Goal: Task Accomplishment & Management: Complete application form

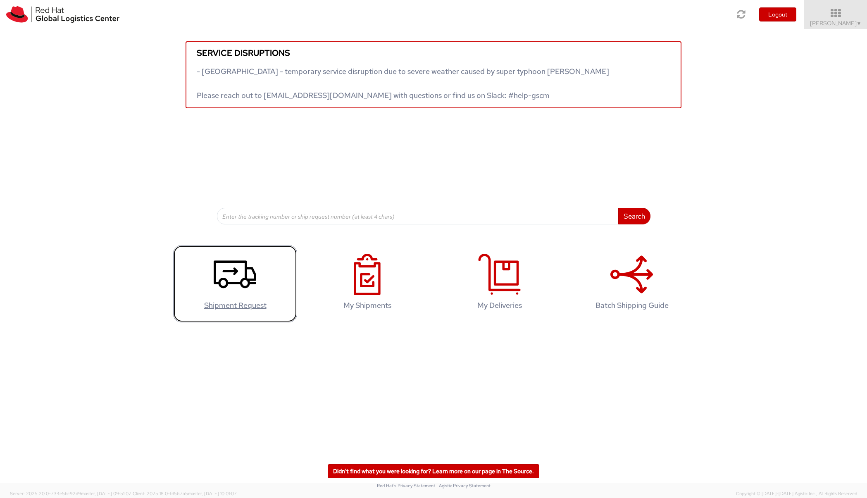
click at [243, 276] on icon at bounding box center [235, 274] width 43 height 41
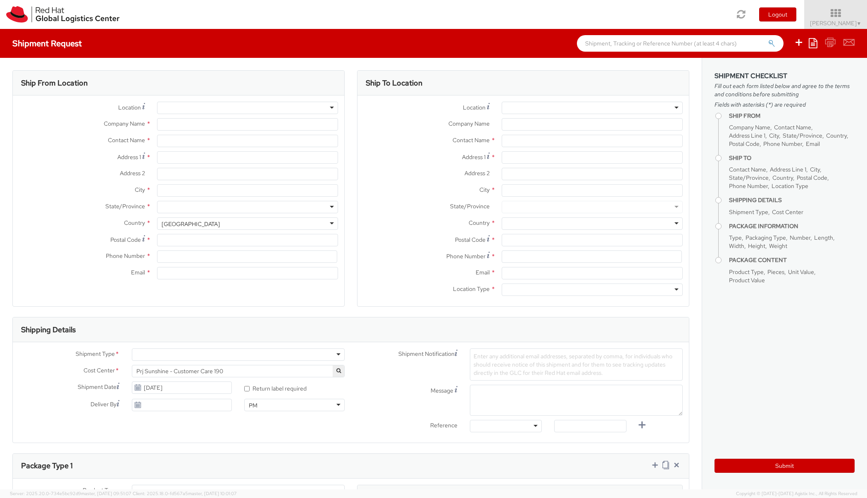
select select "190"
select select
click at [330, 106] on div at bounding box center [247, 108] width 181 height 12
type input "Red Hat"
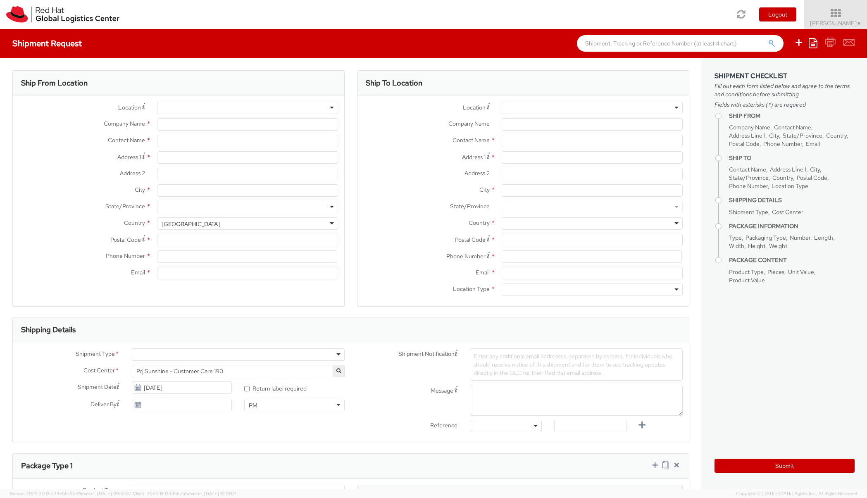
type input "[PERSON_NAME]"
type input "[EMAIL_ADDRESS][DOMAIN_NAME]"
click at [280, 157] on input "Address 1 *" at bounding box center [247, 157] width 181 height 12
click at [229, 149] on div "Contact Name * [PERSON_NAME]" at bounding box center [178, 143] width 331 height 17
click at [223, 159] on input "Wybickiego" at bounding box center [247, 157] width 181 height 12
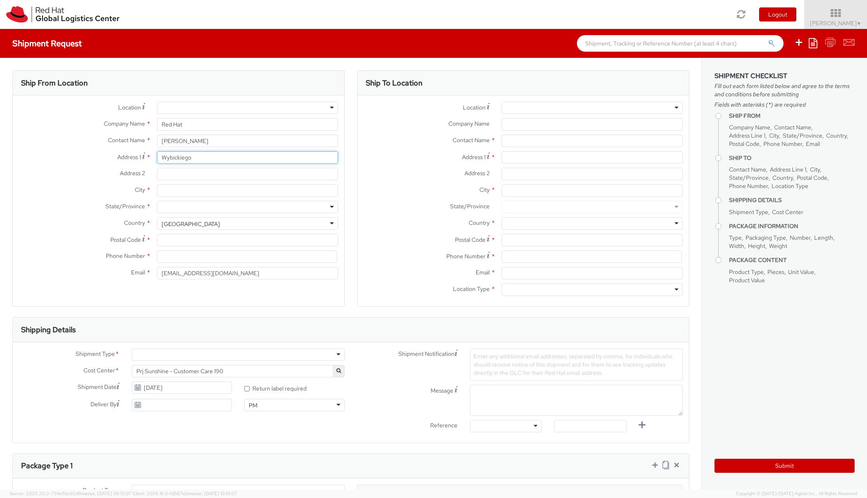
type input "Wybickiego 18A/37"
click at [174, 190] on input "City *" at bounding box center [247, 190] width 181 height 12
type input "Toruń"
click at [128, 215] on div "State/Province * [US_STATE] [US_STATE] [US_STATE] [US_STATE] Armed Forces Ameri…" at bounding box center [178, 209] width 331 height 17
click at [326, 107] on div at bounding box center [247, 108] width 181 height 12
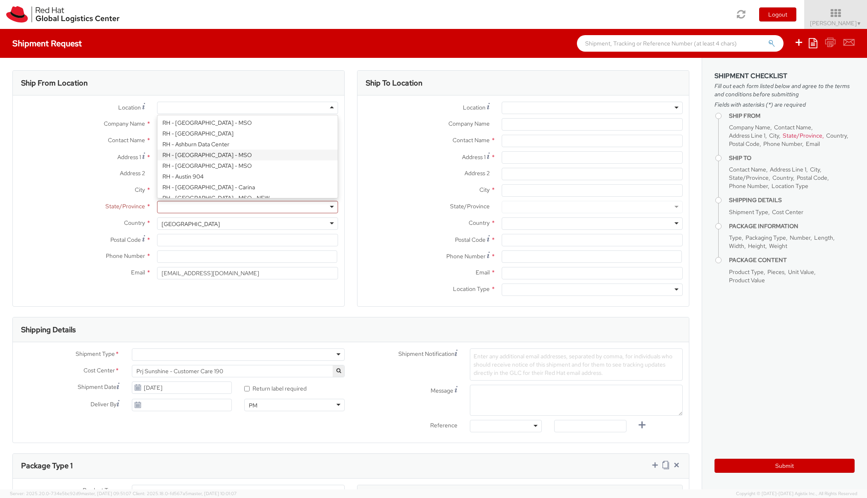
click at [315, 85] on div "Ship From Location" at bounding box center [178, 83] width 331 height 25
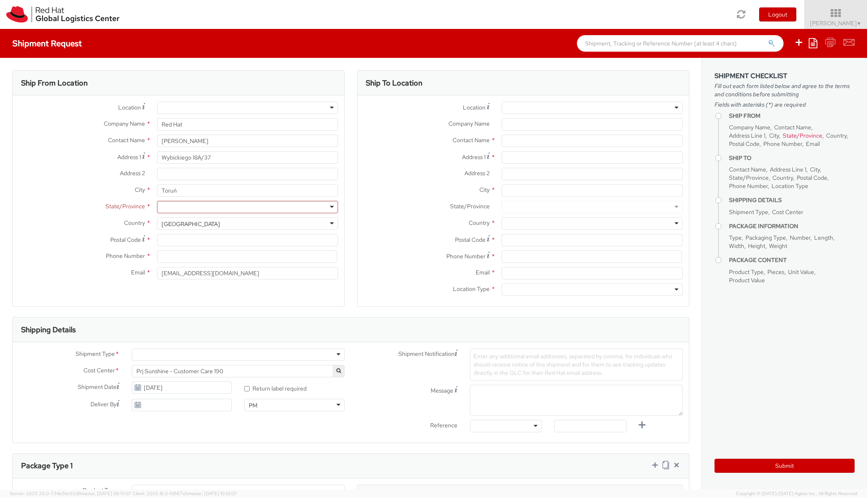
click at [271, 224] on div "[GEOGRAPHIC_DATA]" at bounding box center [247, 223] width 181 height 12
select select "CM"
select select "KGS"
click at [231, 239] on input "Postal Code *" at bounding box center [247, 240] width 181 height 12
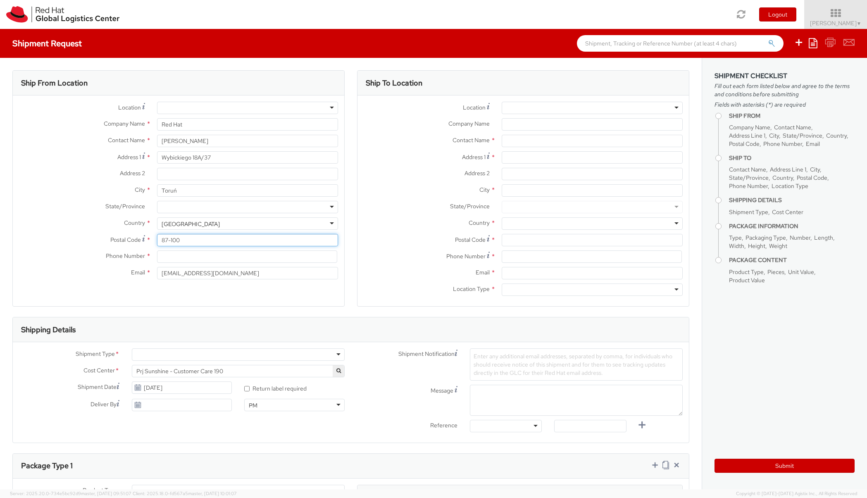
type input "87-100"
click at [216, 258] on input at bounding box center [247, 256] width 180 height 12
paste input "[PHONE_NUMBER]"
type input "[PHONE_NUMBER]"
click at [236, 290] on div "Ship From Location Location * [GEOGRAPHIC_DATA] - [GEOGRAPHIC_DATA] - [GEOGRAPH…" at bounding box center [178, 188] width 332 height 236
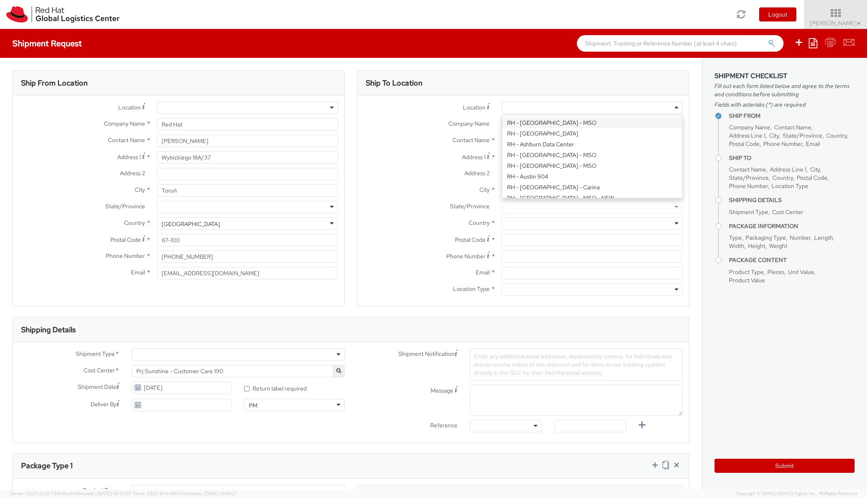
click at [671, 108] on div at bounding box center [592, 108] width 181 height 12
type input "Red Hat Czech s.r.o."
type input "Purkynova 665/115"
type input "[GEOGRAPHIC_DATA]"
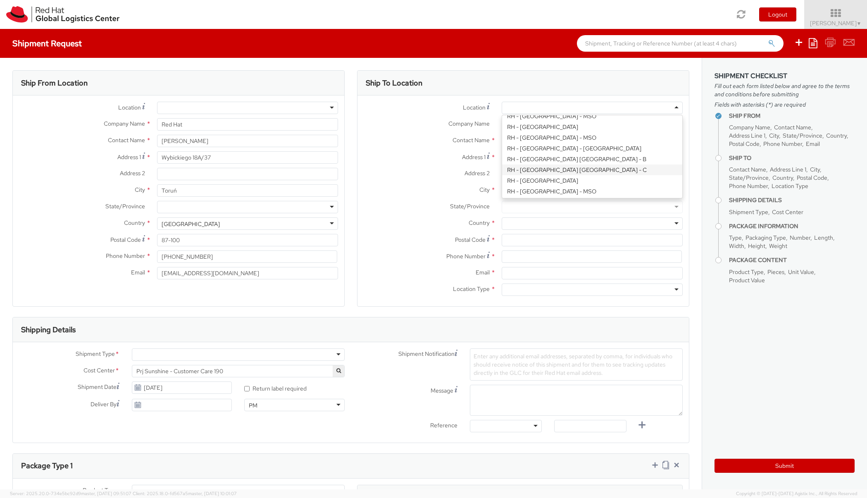
type input "621 00"
type input "420 532 294 555"
click at [670, 107] on div "RH - [GEOGRAPHIC_DATA] [GEOGRAPHIC_DATA] - C" at bounding box center [592, 108] width 181 height 12
type input "Purkynova 647/111"
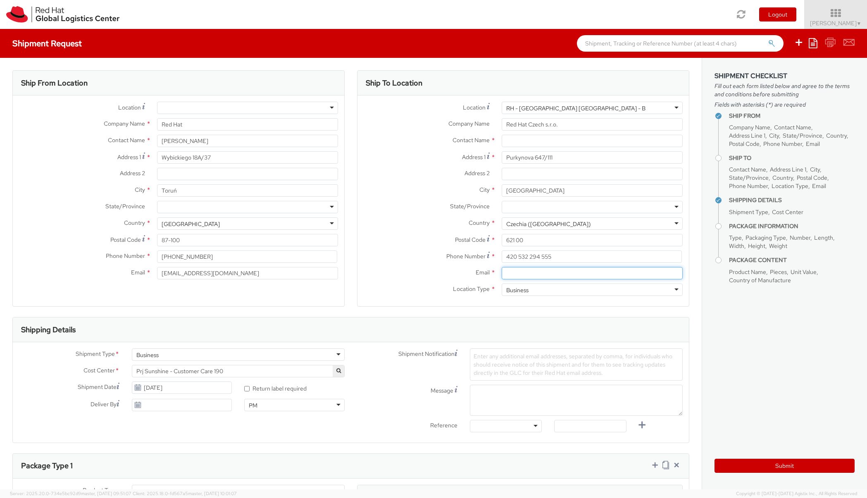
click at [511, 272] on input "Email *" at bounding box center [592, 273] width 181 height 12
click at [438, 267] on label "Email *" at bounding box center [426, 272] width 138 height 11
click at [502, 267] on input "Email *" at bounding box center [592, 273] width 181 height 12
paste input "[EMAIL_ADDRESS][DOMAIN_NAME]"
type input "[EMAIL_ADDRESS][DOMAIN_NAME]"
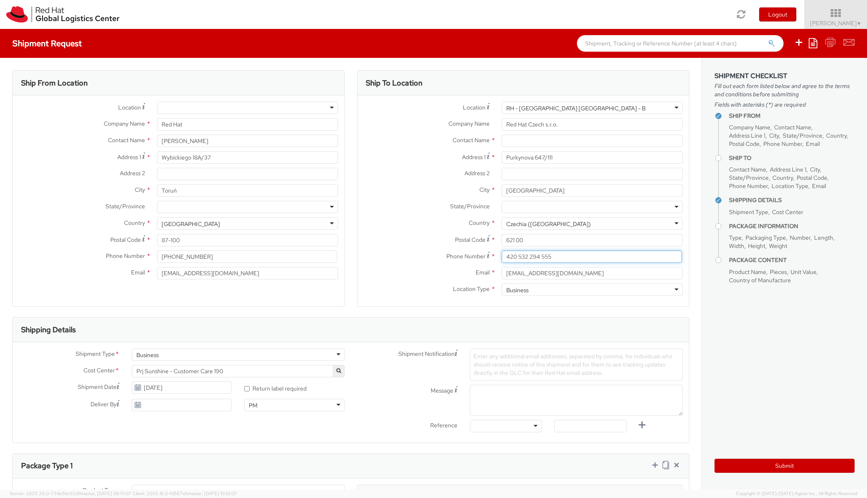
click at [612, 256] on input "420 532 294 555" at bounding box center [592, 256] width 180 height 12
drag, startPoint x: 164, startPoint y: 255, endPoint x: 159, endPoint y: 257, distance: 4.3
click at [159, 257] on input "[PHONE_NUMBER]" at bounding box center [247, 256] width 180 height 12
type input "48 608 036 558"
click at [268, 291] on div "Ship From Location Location * [GEOGRAPHIC_DATA] - [GEOGRAPHIC_DATA] - [GEOGRAPH…" at bounding box center [178, 188] width 332 height 236
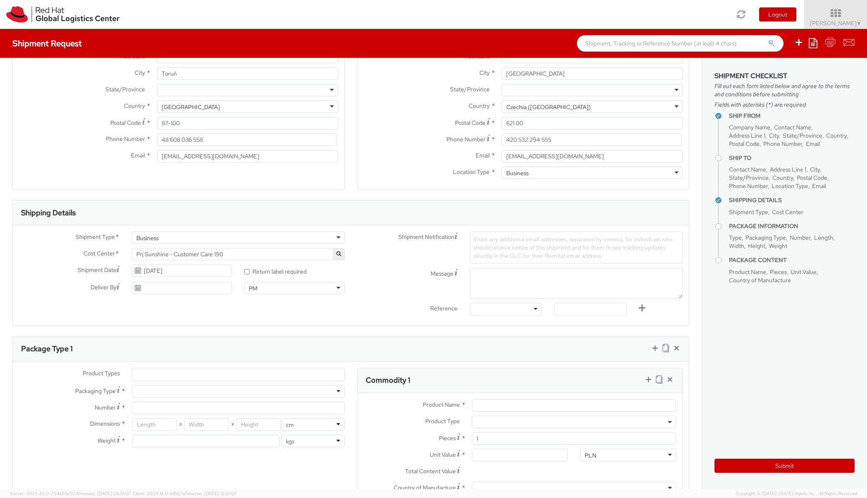
scroll to position [129, 0]
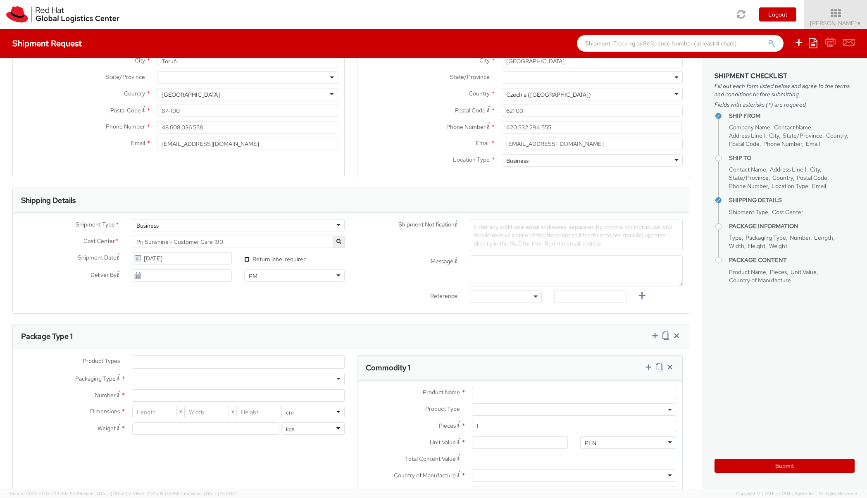
click at [246, 261] on input "* Return label required" at bounding box center [246, 259] width 5 height 5
checkbox input "true"
click at [335, 223] on div "Business" at bounding box center [238, 225] width 213 height 12
click at [307, 225] on div "Business" at bounding box center [238, 225] width 213 height 12
click at [251, 319] on div "Ship From Location Location * [GEOGRAPHIC_DATA] - [GEOGRAPHIC_DATA] - [GEOGRAPH…" at bounding box center [351, 313] width 702 height 768
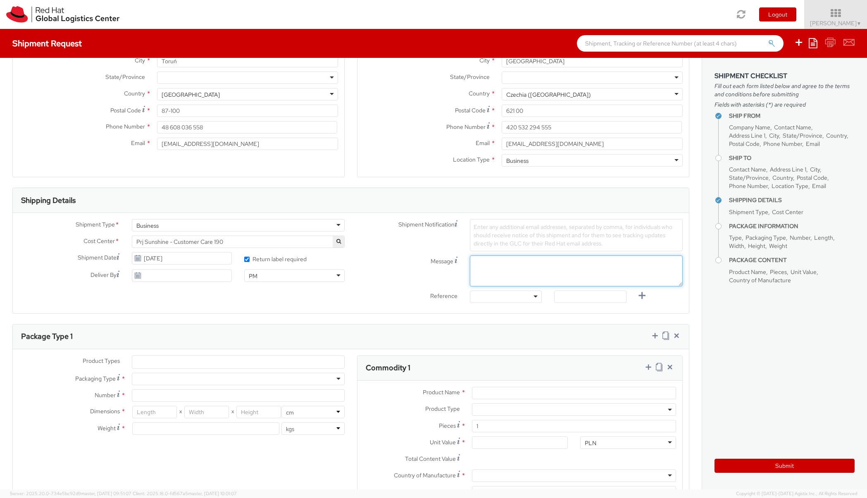
click at [472, 265] on textarea "Message" at bounding box center [576, 270] width 213 height 31
paste textarea ""IT Fixed Assets and Contracts 850."
click at [471, 262] on textarea ""IT Fixed Assets and Contracts 850." at bounding box center [576, 270] width 213 height 31
type textarea "IT Fixed Assets and Contracts 850."
click at [383, 276] on div "Message Enter any special instructions or additional information. IT Fixed Asse…" at bounding box center [520, 270] width 338 height 31
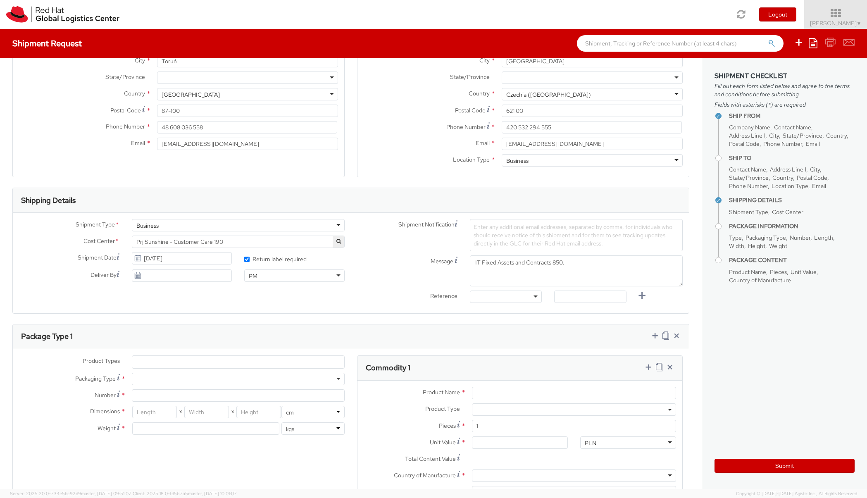
click at [473, 225] on span "Enter any additional email addresses, separated by comma, for individuals who s…" at bounding box center [572, 235] width 199 height 24
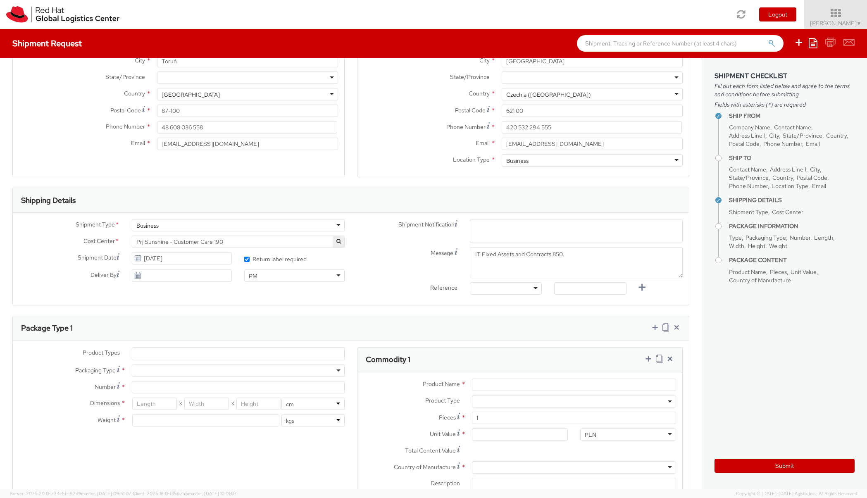
click at [288, 243] on span "Prj Sunshine - Customer Care 190" at bounding box center [238, 241] width 204 height 7
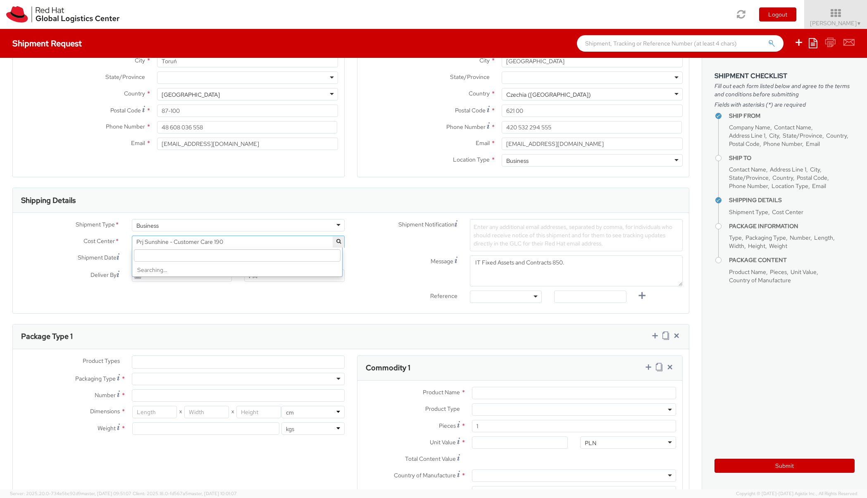
scroll to position [6528, 0]
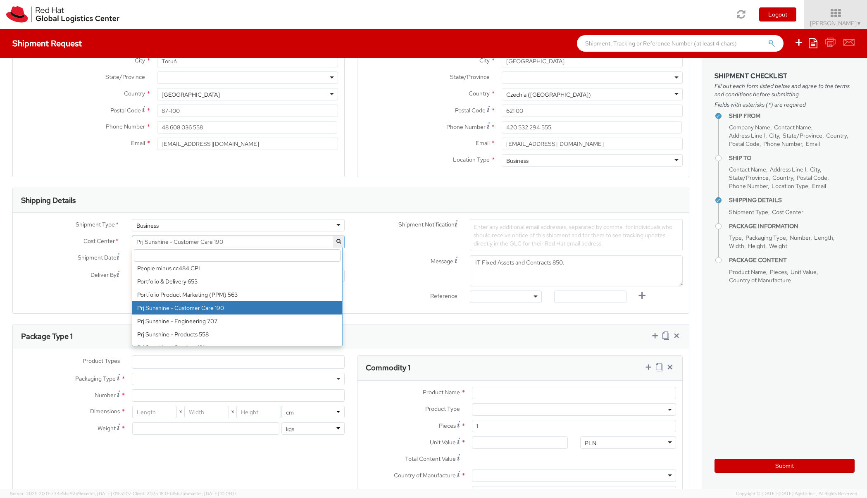
paste input ""IT Fixed Assets and Contracts 850."
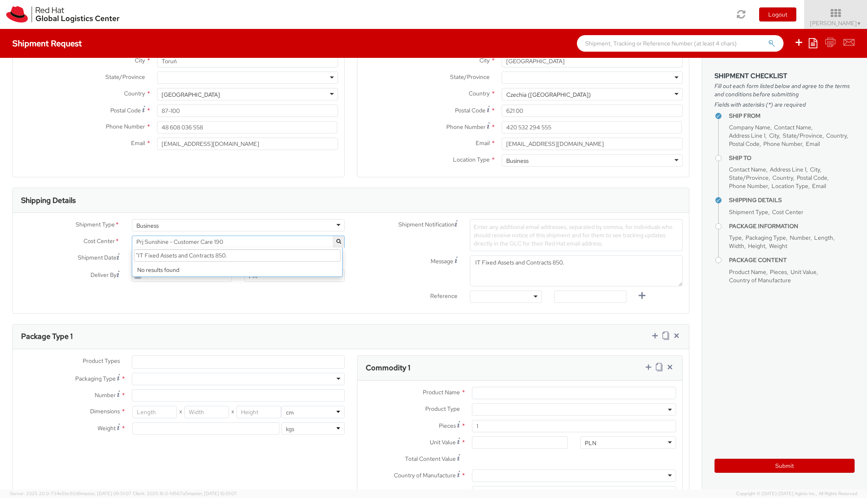
scroll to position [0, 0]
click at [136, 254] on input ""IT Fixed Assets and Contracts 850." at bounding box center [237, 255] width 207 height 12
click at [228, 255] on input "IT Fixed Assets and Contracts 850." at bounding box center [237, 255] width 207 height 12
drag, startPoint x: 232, startPoint y: 256, endPoint x: 223, endPoint y: 256, distance: 9.1
click at [223, 256] on input "IT Fixed Assets and Contracts 850." at bounding box center [237, 255] width 207 height 12
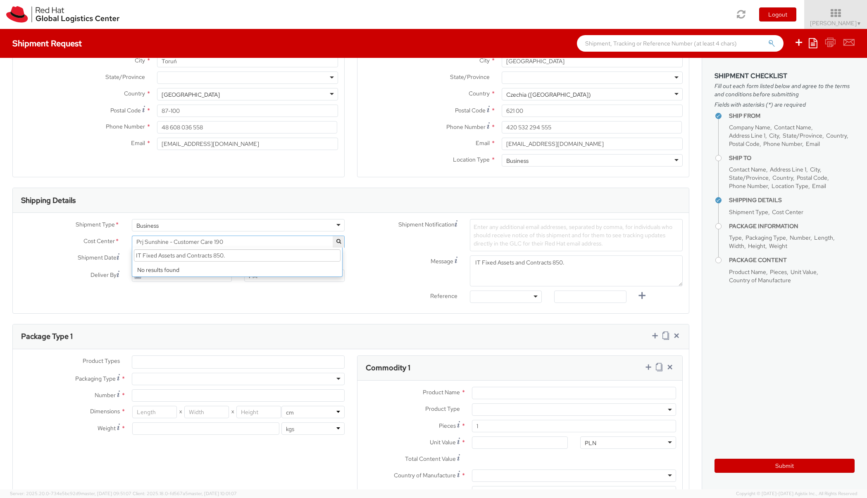
type input "IT Fixed Assets and Contracts 850"
click at [244, 315] on div "Ship From Location Location * [GEOGRAPHIC_DATA] - [GEOGRAPHIC_DATA] - [GEOGRAPH…" at bounding box center [351, 313] width 702 height 768
click at [330, 224] on div "Business" at bounding box center [238, 225] width 213 height 12
click at [371, 241] on div "Shipment Notification Enter any additional email addresses, separated by comma,…" at bounding box center [520, 235] width 338 height 32
click at [336, 242] on icon "button" at bounding box center [338, 241] width 5 height 5
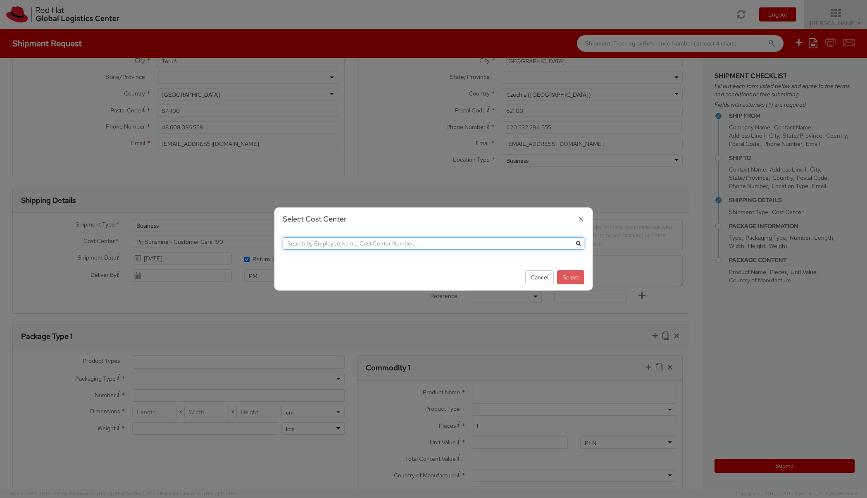
click at [398, 242] on input "text" at bounding box center [434, 243] width 302 height 12
paste input ""IT Fixed Assets and Contracts 850."
click at [288, 243] on input ""IT Fixed Assets and Contracts 850." at bounding box center [434, 243] width 302 height 12
drag, startPoint x: 380, startPoint y: 245, endPoint x: 367, endPoint y: 245, distance: 12.8
click at [367, 245] on input "IT Fixed Assets and Contracts 850." at bounding box center [434, 243] width 302 height 12
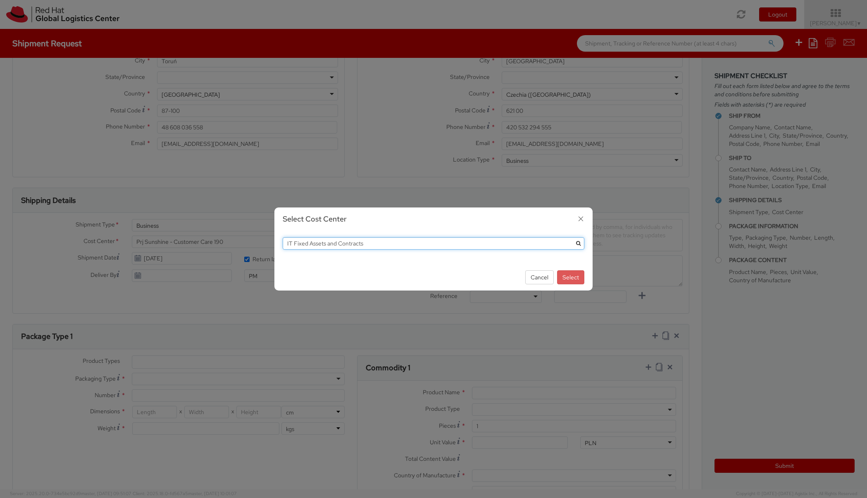
type input "IT Fixed Assets and Contracts"
click at [576, 242] on icon "submit" at bounding box center [578, 243] width 5 height 5
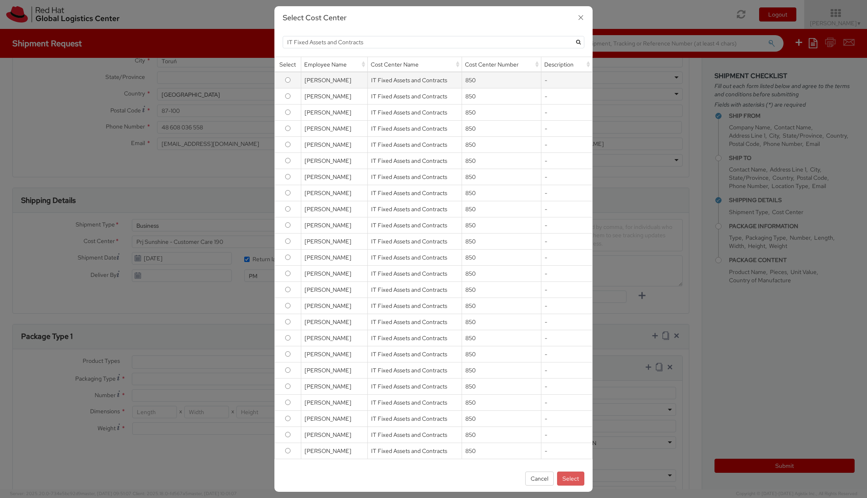
click at [416, 82] on td "IT Fixed Assets and Contracts" at bounding box center [414, 80] width 94 height 17
click at [288, 450] on input "radio" at bounding box center [287, 450] width 5 height 5
radio input "true"
click at [568, 476] on button "Select" at bounding box center [570, 478] width 27 height 14
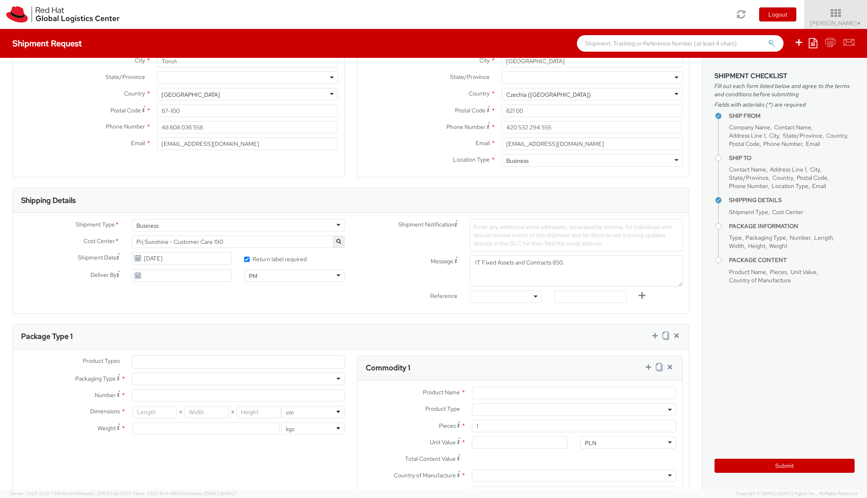
select select "850"
click at [337, 239] on icon "button" at bounding box center [338, 241] width 5 height 5
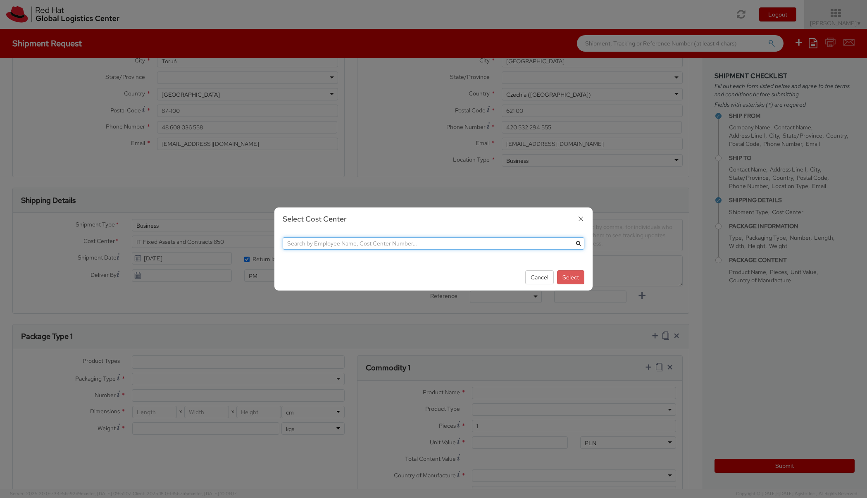
click at [404, 244] on input "text" at bounding box center [434, 243] width 302 height 12
paste input ""IT Fixed Assets and Contracts 850."
click at [289, 244] on input ""IT Fixed Assets and Contracts 850" at bounding box center [434, 243] width 302 height 12
click at [293, 45] on div "Select Cost Center IT Fixed Assets and Contracts 850 Cancel Select" at bounding box center [433, 249] width 867 height 498
click at [578, 242] on icon "submit" at bounding box center [578, 243] width 5 height 5
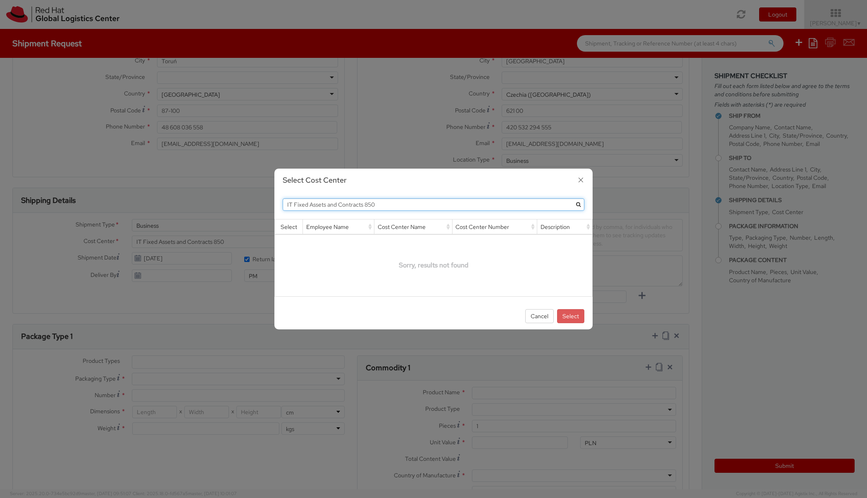
click at [286, 206] on input "IT Fixed Assets and Contracts 850" at bounding box center [434, 204] width 302 height 12
drag, startPoint x: 328, startPoint y: 205, endPoint x: 402, endPoint y: 205, distance: 73.5
click at [402, 205] on input "IT Fixed Assets and Contracts 850" at bounding box center [434, 204] width 302 height 12
type input "IT Fixed Assets"
click at [577, 206] on icon "submit" at bounding box center [578, 204] width 5 height 5
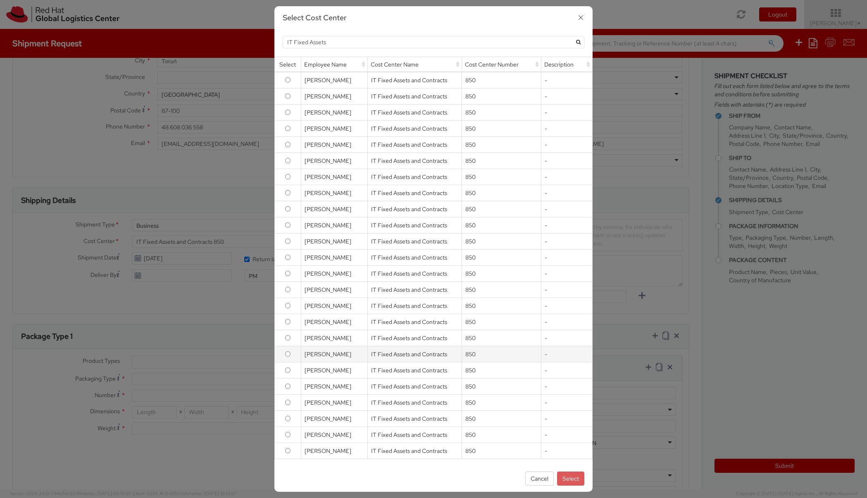
drag, startPoint x: 305, startPoint y: 354, endPoint x: 361, endPoint y: 354, distance: 55.4
click at [361, 354] on td "[PERSON_NAME]" at bounding box center [334, 354] width 67 height 16
copy td "[PERSON_NAME]"
click at [335, 354] on td "[PERSON_NAME]" at bounding box center [334, 354] width 67 height 16
click at [285, 354] on input "radio" at bounding box center [287, 353] width 5 height 5
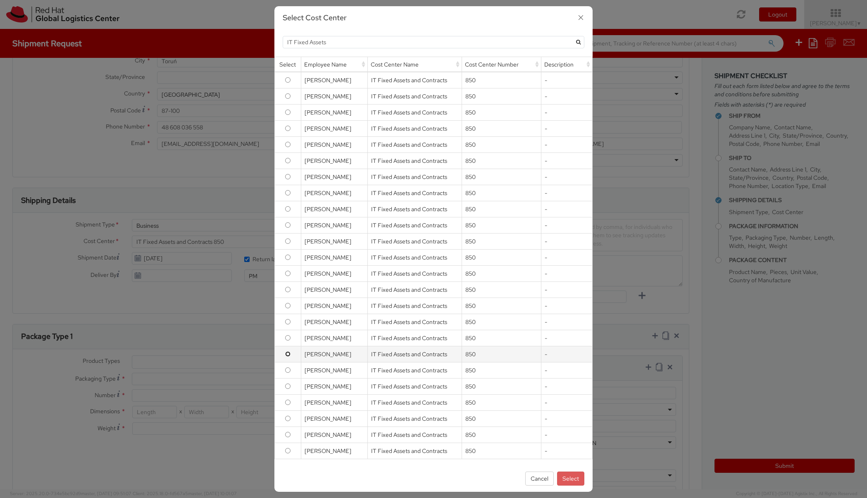
radio input "true"
click at [574, 480] on button "Select" at bounding box center [570, 478] width 27 height 14
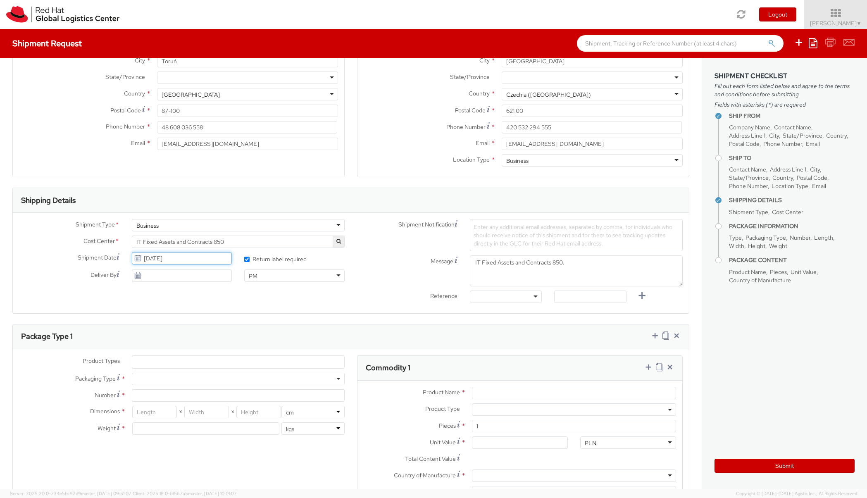
click at [160, 257] on input "[DATE]" at bounding box center [182, 258] width 100 height 12
click at [154, 324] on td "13" at bounding box center [156, 323] width 17 height 12
type input "[DATE]"
click at [178, 276] on input "[DATE]" at bounding box center [182, 275] width 100 height 12
click at [214, 341] on td "17" at bounding box center [217, 340] width 15 height 12
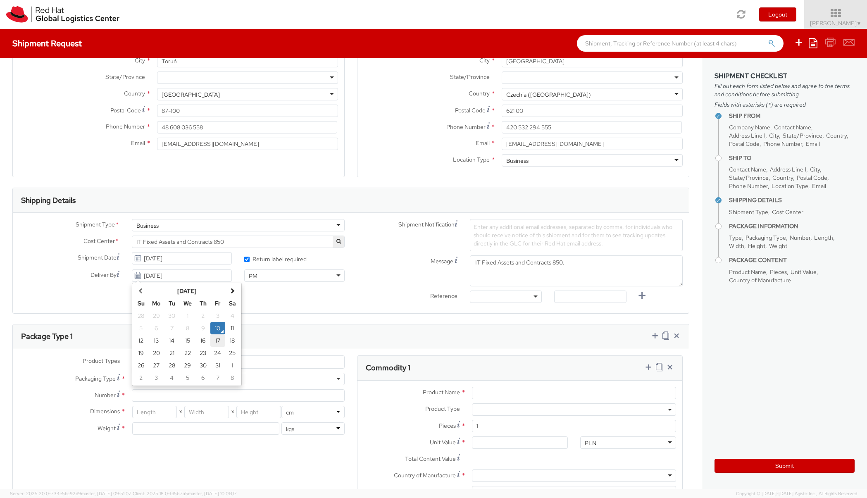
type input "[DATE]"
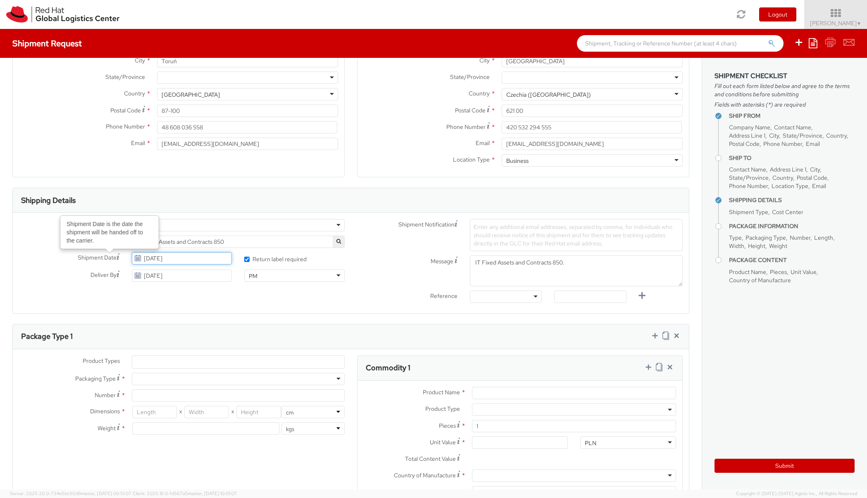
click at [155, 259] on input "[DATE]" at bounding box center [182, 258] width 100 height 12
click at [217, 312] on td "10" at bounding box center [217, 310] width 15 height 12
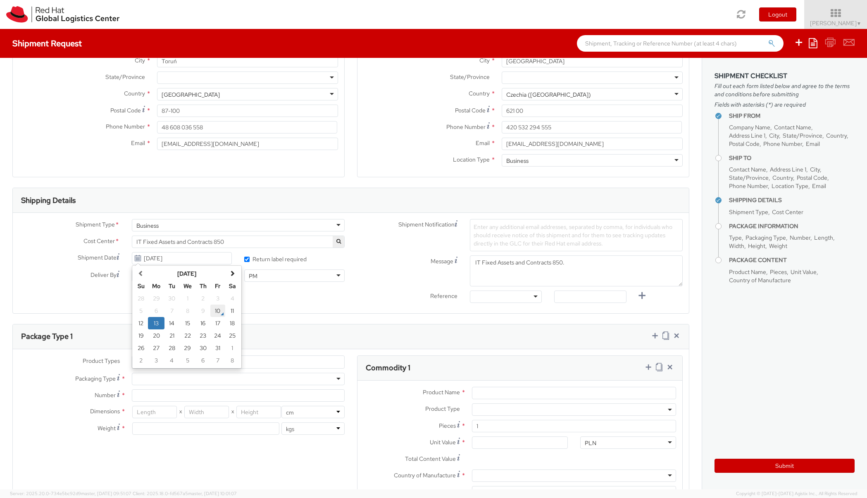
type input "[DATE]"
click at [281, 277] on div "PM" at bounding box center [294, 275] width 100 height 12
click at [277, 304] on div "Shipment Type * Business Business Business Cost Center * IT Fixed Assets and Co…" at bounding box center [351, 263] width 676 height 88
click at [387, 274] on div "Message IT Fixed Assets and Contracts 850." at bounding box center [520, 270] width 338 height 31
click at [533, 295] on div at bounding box center [506, 296] width 72 height 12
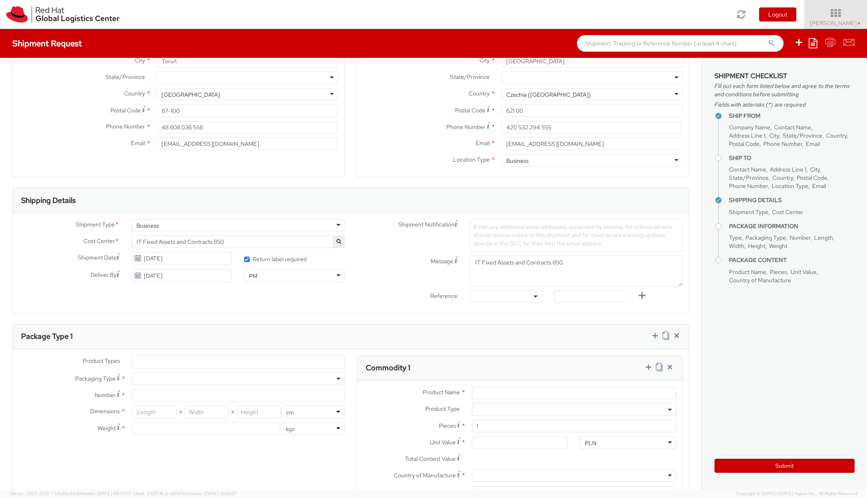
click at [440, 279] on div "Message IT Fixed Assets and Contracts 850." at bounding box center [520, 270] width 338 height 31
click at [512, 297] on div at bounding box center [506, 296] width 72 height 12
click at [561, 315] on div "Ship From Location Location * [GEOGRAPHIC_DATA] - [GEOGRAPHIC_DATA] - [GEOGRAPH…" at bounding box center [351, 313] width 702 height 768
click at [576, 297] on input "text" at bounding box center [590, 296] width 72 height 12
paste input "RITM2216465"
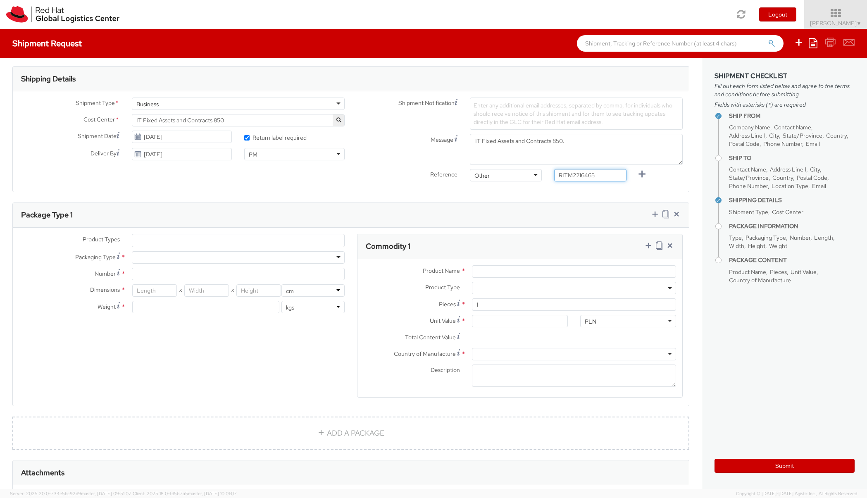
scroll to position [259, 0]
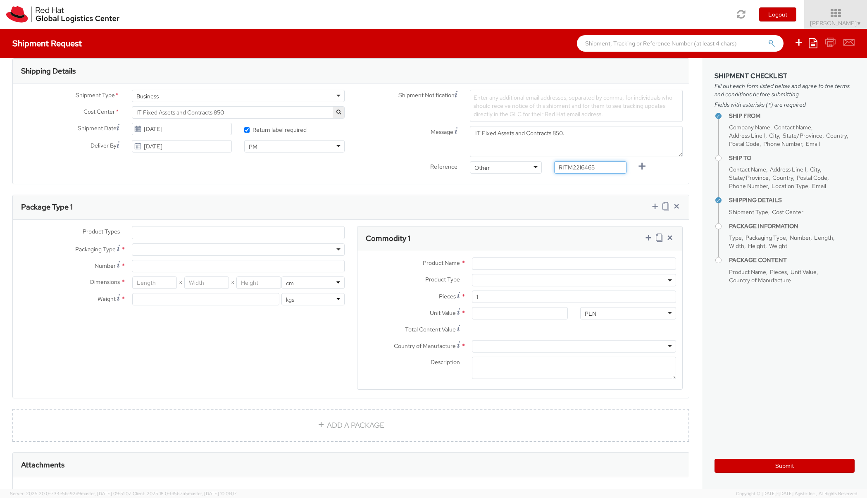
type input "RITM2216465"
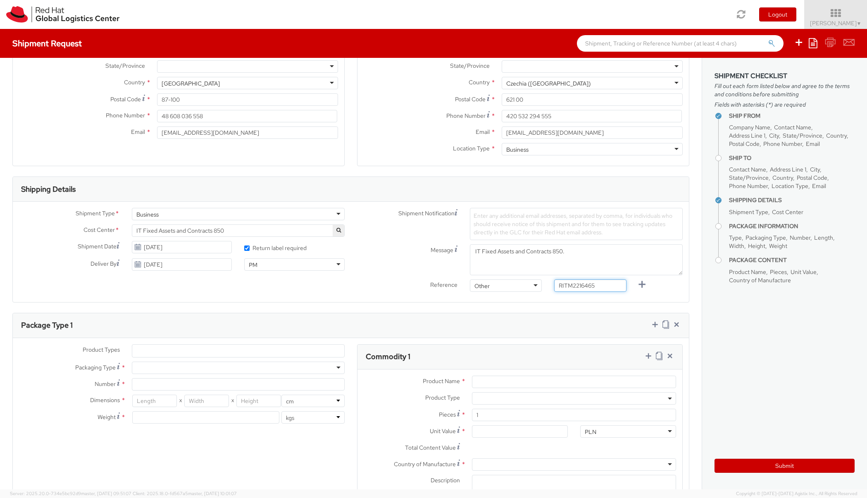
scroll to position [129, 0]
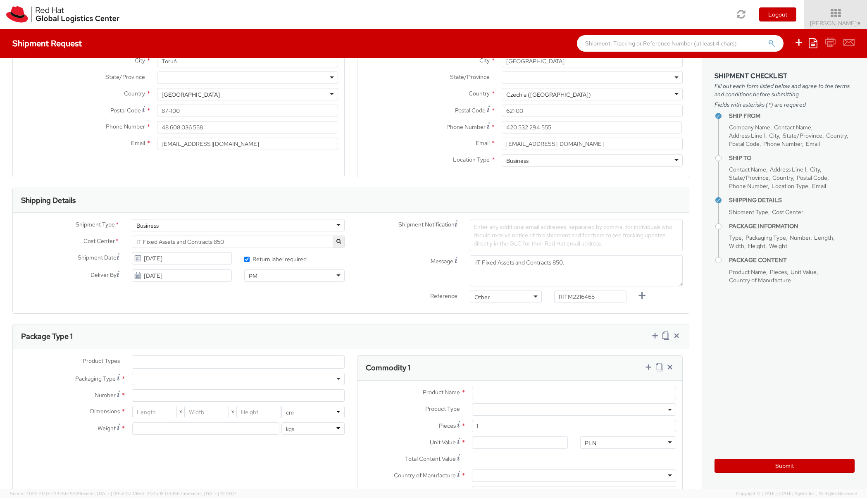
click at [493, 227] on span "Enter any additional email addresses, separated by comma, for individuals who s…" at bounding box center [572, 235] width 199 height 24
drag, startPoint x: 493, startPoint y: 227, endPoint x: 469, endPoint y: 227, distance: 24.4
click at [470, 227] on div "Enter any additional email addresses, separated by comma, for individuals who s…" at bounding box center [576, 235] width 213 height 32
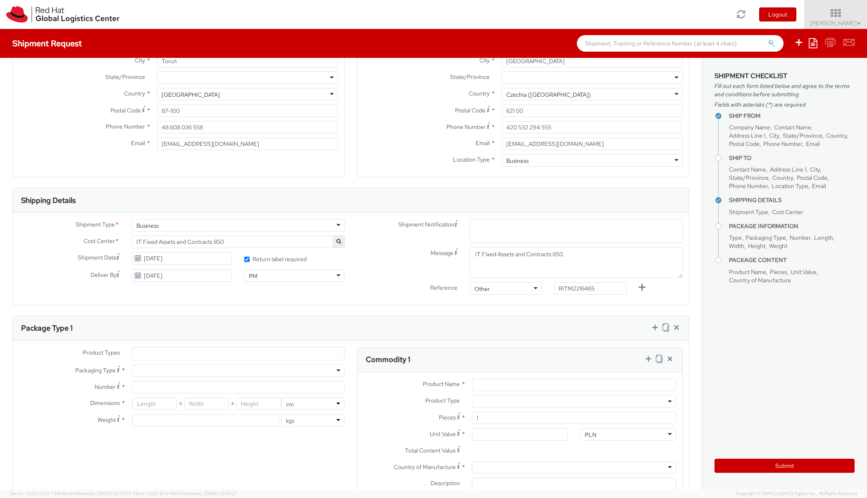
paste input "[EMAIL_ADDRESS][DOMAIN_NAME]"
type input "[EMAIL_ADDRESS][DOMAIN_NAME]"
drag, startPoint x: 491, startPoint y: 227, endPoint x: 463, endPoint y: 229, distance: 28.6
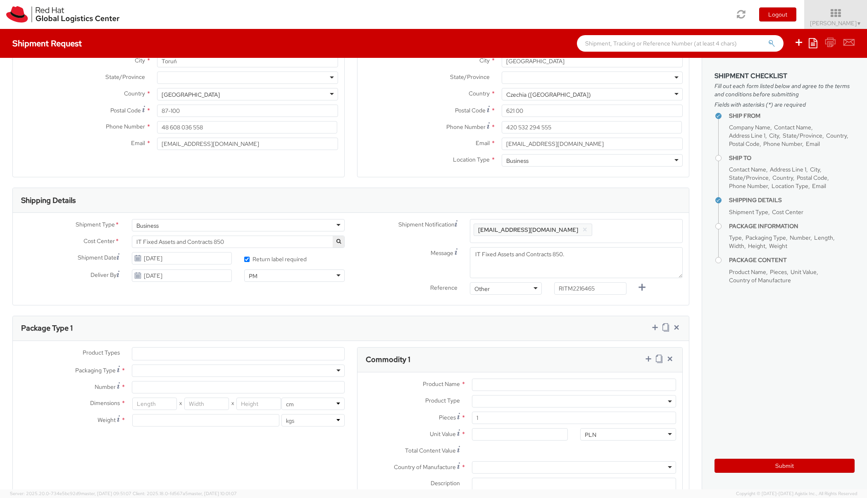
click at [464, 227] on div "Enter any additional email addresses, separated by comma, for individuals who s…" at bounding box center [576, 231] width 225 height 24
click at [570, 227] on span "Enter any additional email addresses, separated by comma, for individuals who s…" at bounding box center [575, 236] width 205 height 25
drag, startPoint x: 578, startPoint y: 231, endPoint x: 563, endPoint y: 226, distance: 15.7
click at [563, 226] on span "Enter any additional email addresses, separated by comma, for individuals who s…" at bounding box center [575, 236] width 205 height 25
paste input "[EMAIL_ADDRESS][DOMAIN_NAME]"
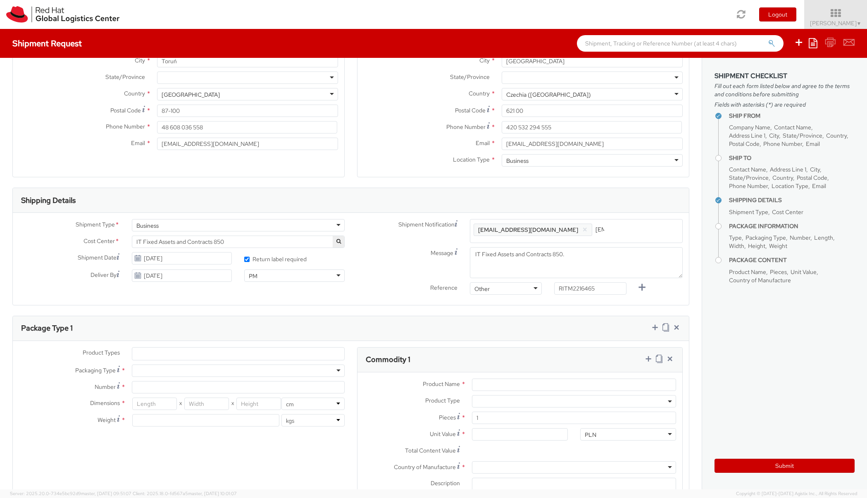
scroll to position [0, 47]
type input "[EMAIL_ADDRESS][DOMAIN_NAME]"
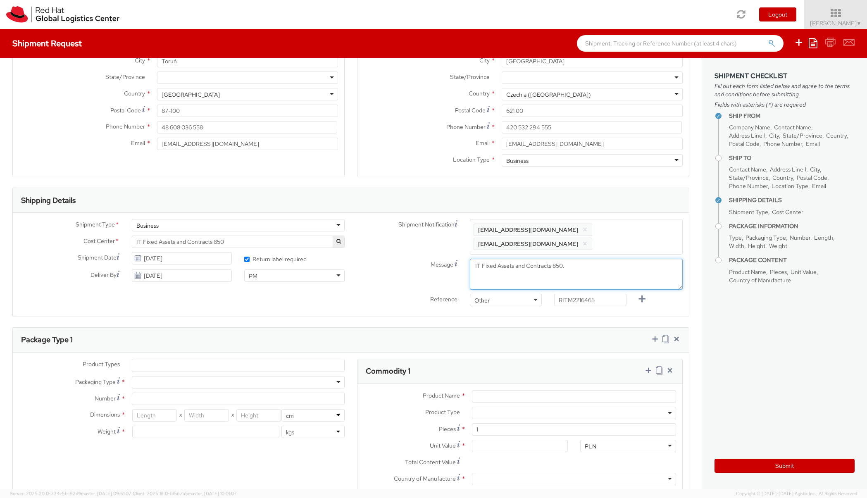
click at [595, 257] on div "Shipment Notification Enter any additional email addresses, separated by comma,…" at bounding box center [520, 264] width 338 height 91
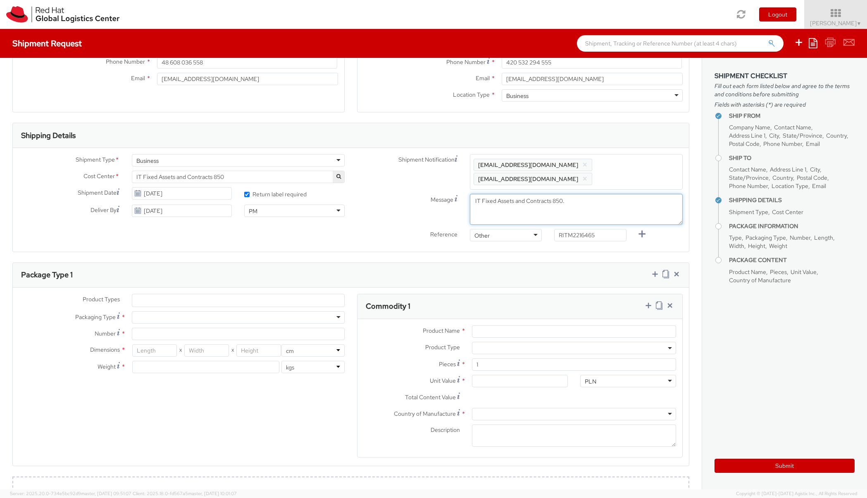
scroll to position [259, 0]
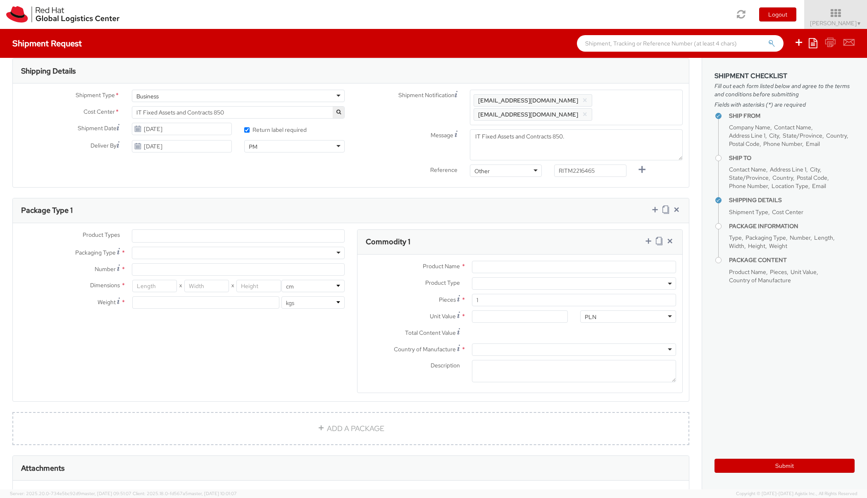
click at [414, 151] on div "Message IT Fixed Assets and Contracts 850." at bounding box center [520, 144] width 338 height 31
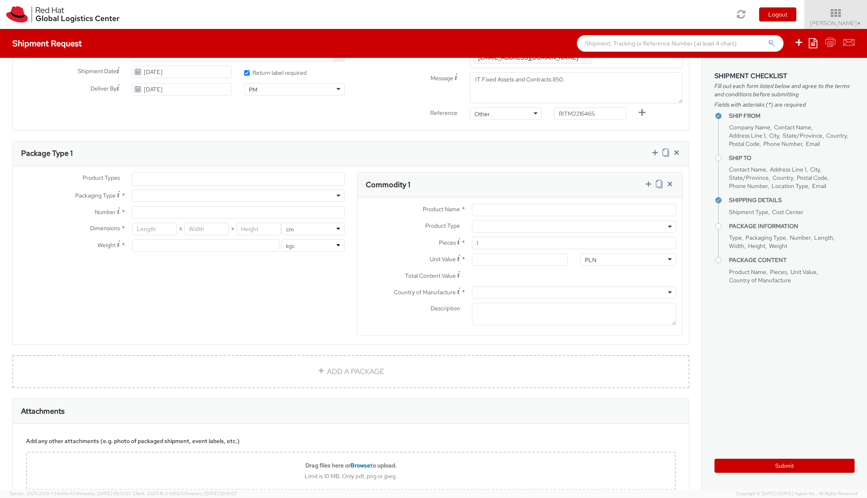
scroll to position [323, 0]
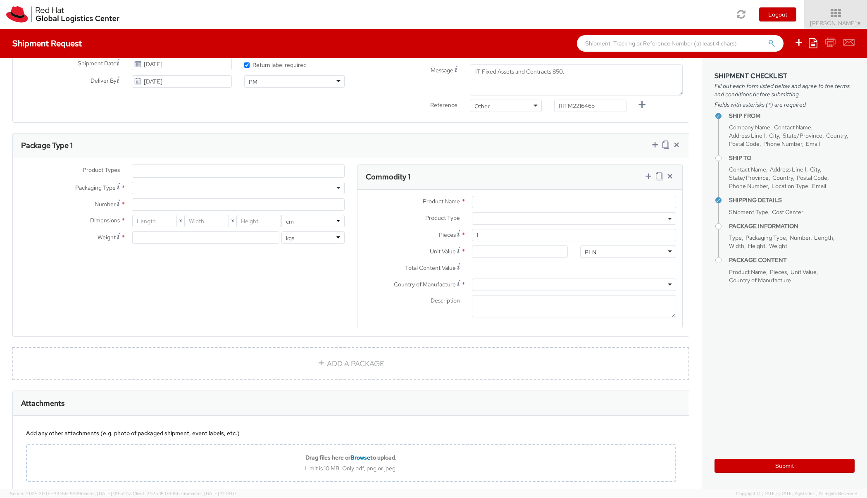
click at [313, 190] on div at bounding box center [238, 188] width 213 height 12
type input "1"
type input "24.13"
type input "31.75"
type input "0.64"
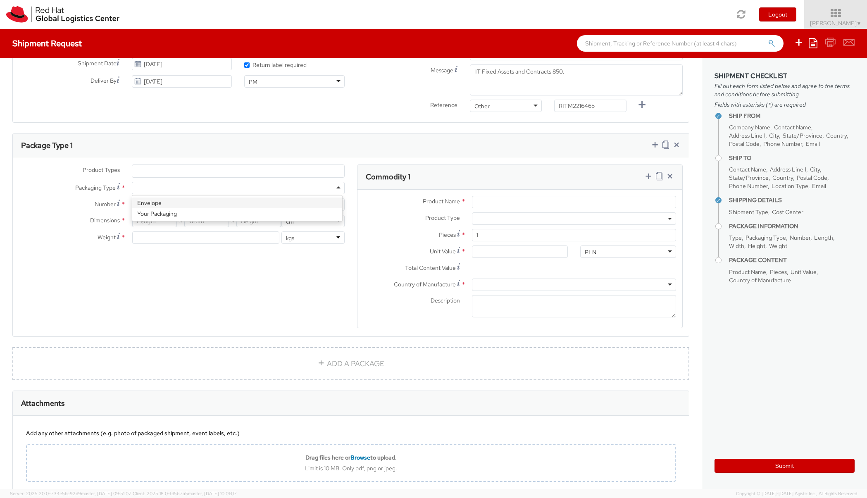
type input "0.5"
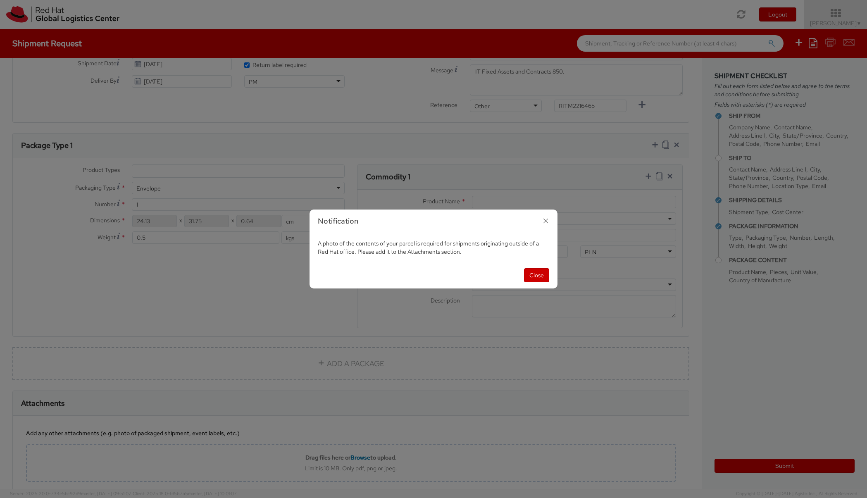
click at [543, 223] on icon "button" at bounding box center [546, 221] width 12 height 12
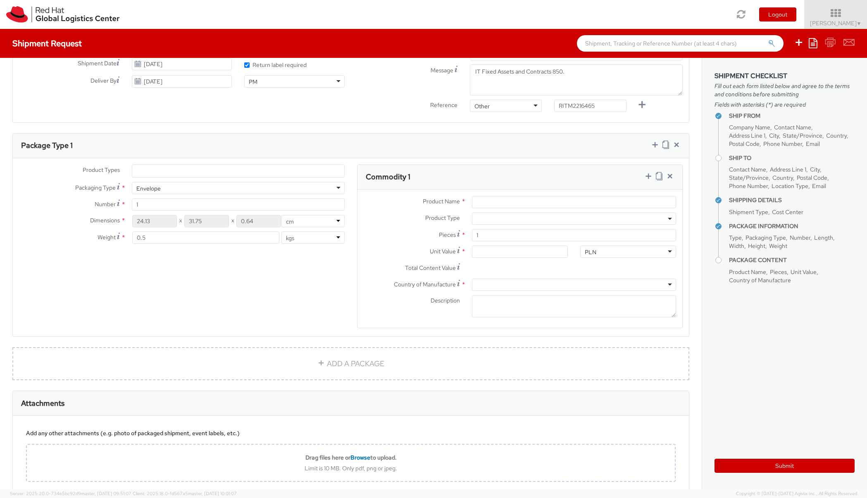
click at [263, 188] on div "Envelope" at bounding box center [238, 188] width 213 height 12
click at [520, 214] on span at bounding box center [574, 218] width 204 height 12
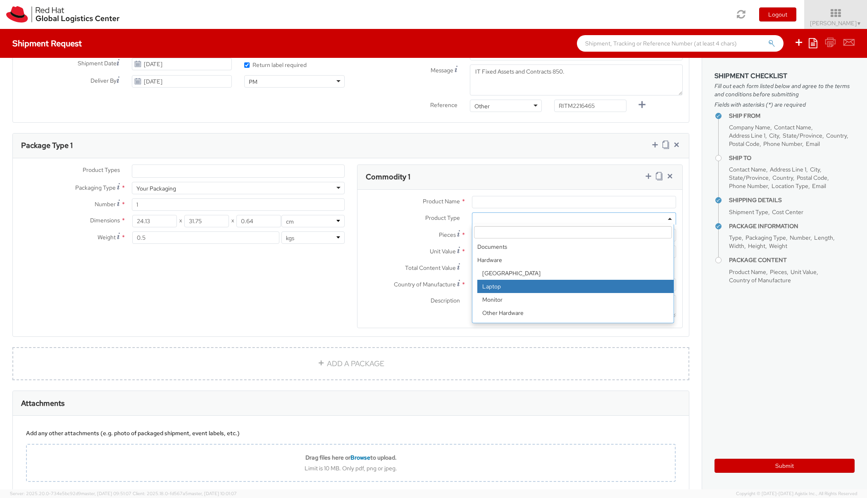
select select "LAPTOP"
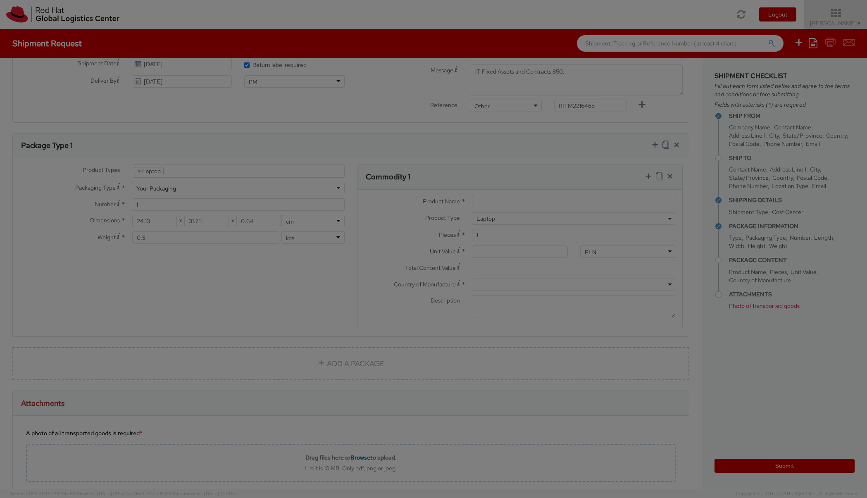
scroll to position [24, 0]
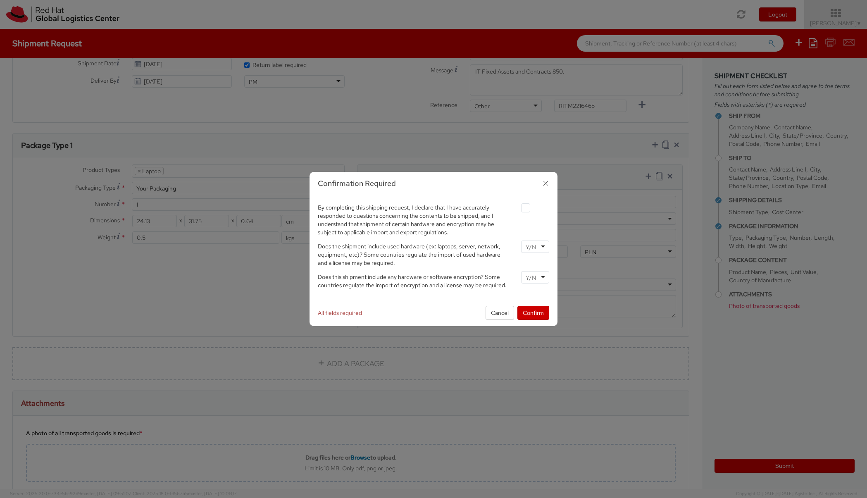
click at [518, 206] on div at bounding box center [535, 207] width 40 height 11
click at [523, 208] on label at bounding box center [525, 207] width 9 height 9
click at [518, 208] on input "checkbox" at bounding box center [515, 207] width 5 height 5
checkbox input "true"
click at [534, 249] on input "select-one" at bounding box center [532, 247] width 12 height 8
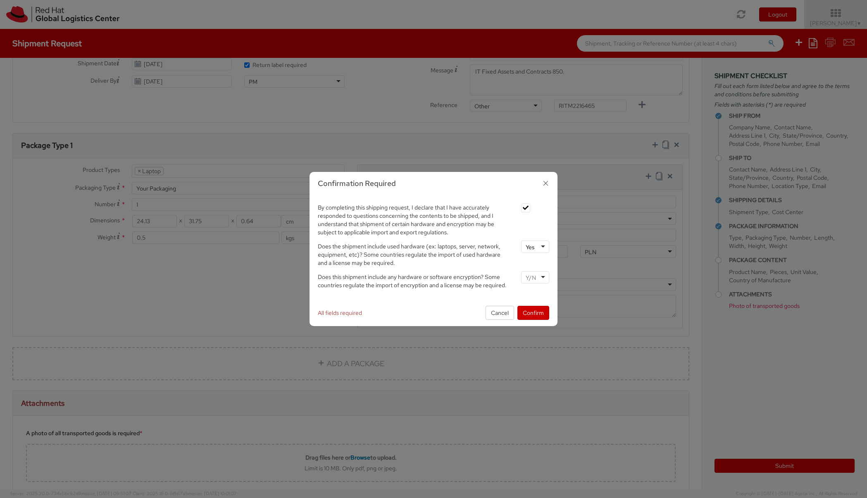
click at [529, 276] on input "select-one" at bounding box center [532, 277] width 12 height 8
click at [530, 312] on button "Confirm" at bounding box center [533, 313] width 32 height 14
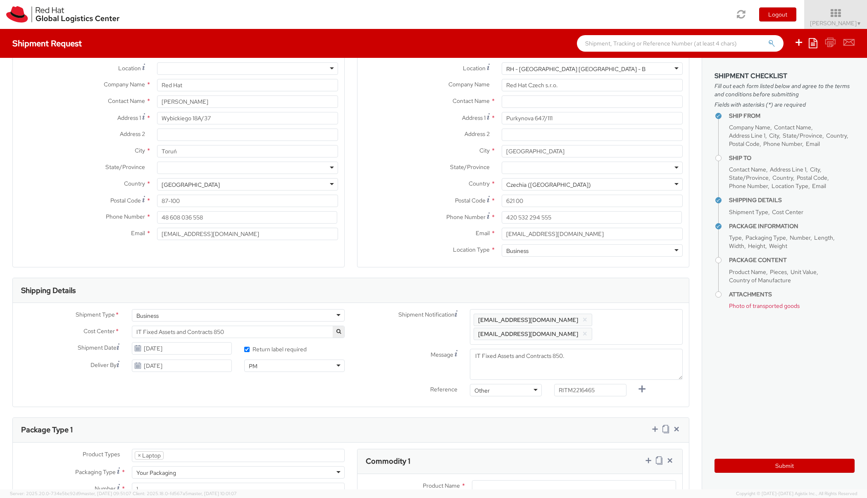
scroll to position [0, 0]
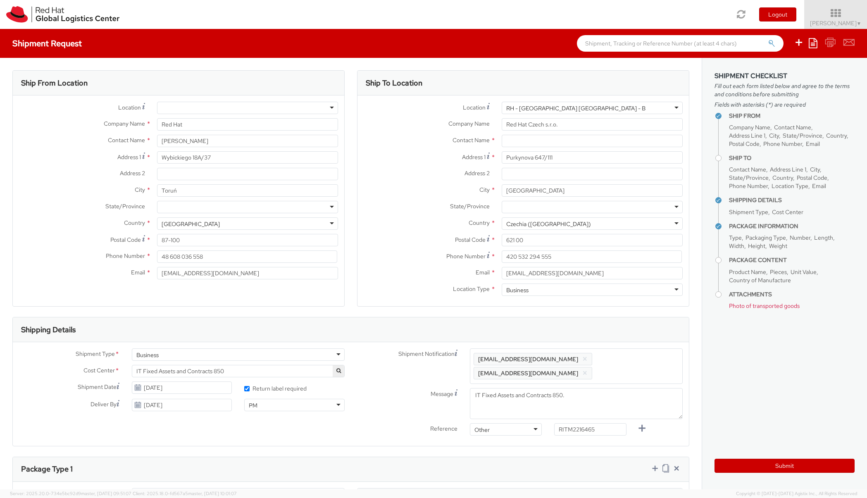
click at [590, 83] on div "Ship To Location" at bounding box center [522, 83] width 331 height 25
click at [521, 140] on input "text" at bounding box center [592, 141] width 181 height 12
click at [414, 140] on label "Contact Name *" at bounding box center [426, 140] width 138 height 11
paste input "Attn: Red Hat IT - Endpoint Systems"
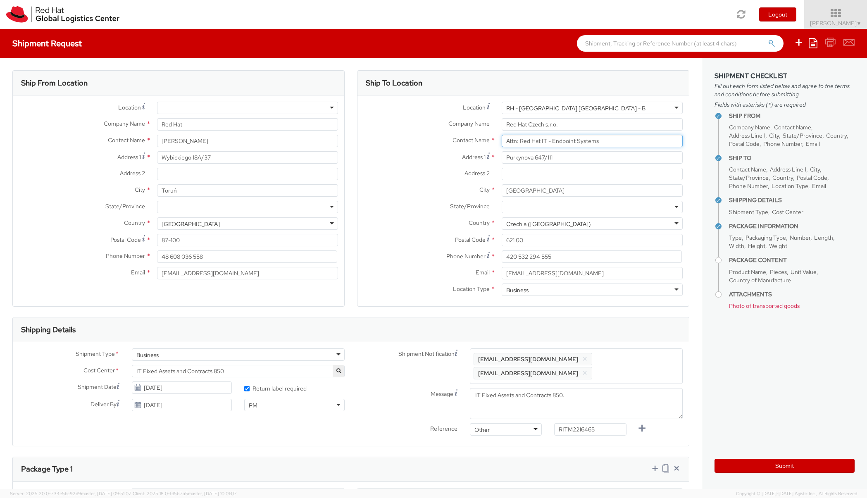
type input "Attn: Red Hat IT - Endpoint Systems"
click at [402, 191] on label "City *" at bounding box center [426, 189] width 138 height 11
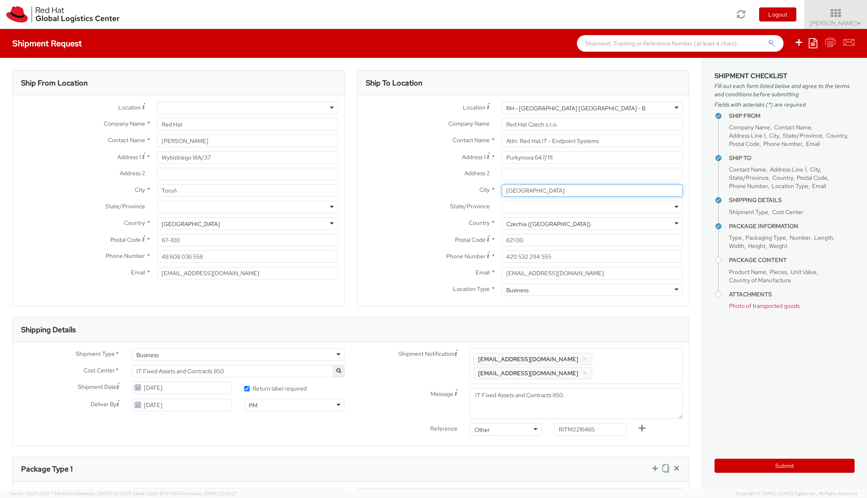
click at [502, 191] on input "[GEOGRAPHIC_DATA]" at bounding box center [592, 190] width 181 height 12
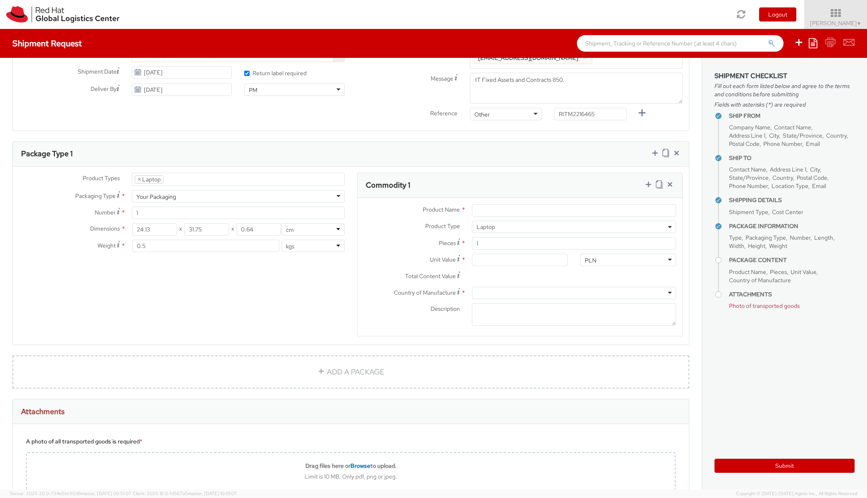
scroll to position [323, 0]
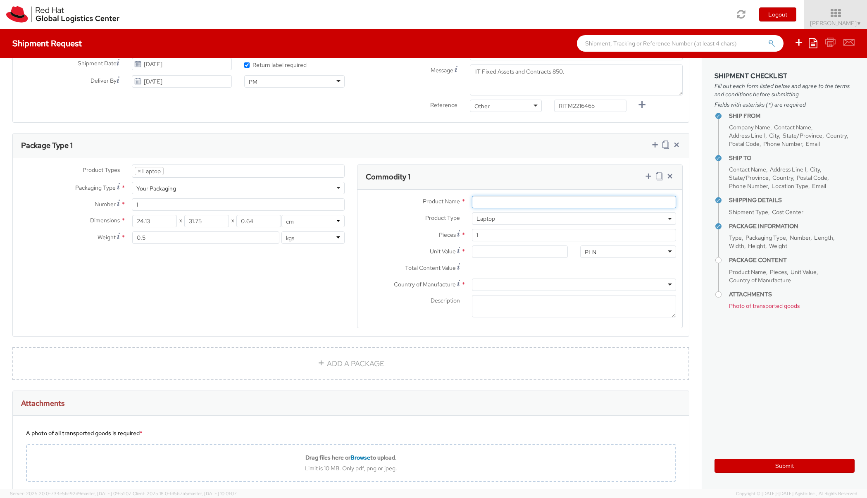
click at [557, 200] on input "Product Name *" at bounding box center [574, 202] width 204 height 12
click at [511, 281] on div at bounding box center [574, 284] width 204 height 12
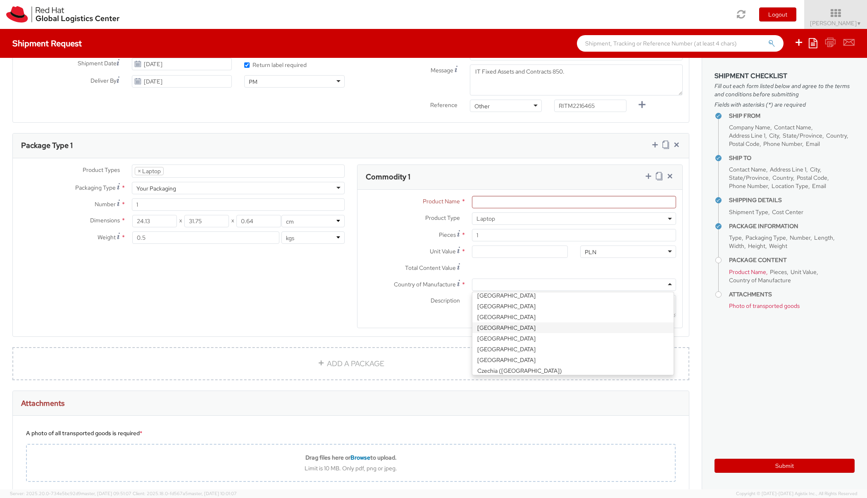
scroll to position [443, 0]
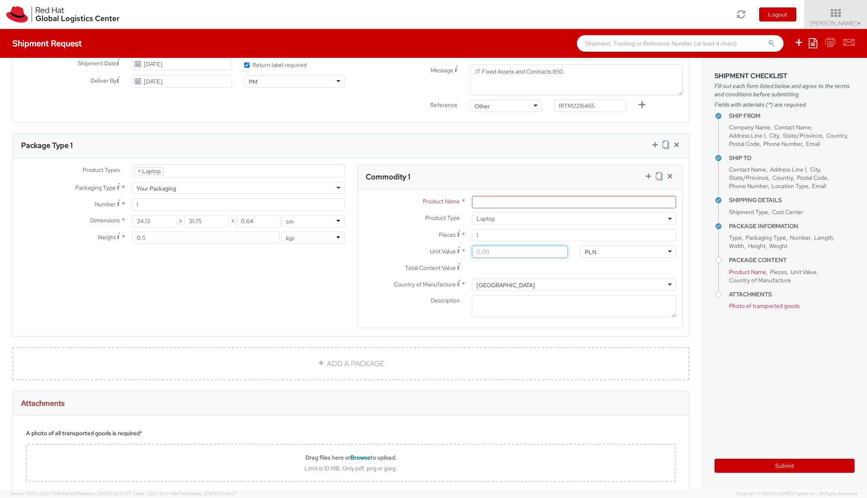
click at [507, 248] on input "Unit Value *" at bounding box center [520, 251] width 96 height 12
type input "5.00"
type input "50.00"
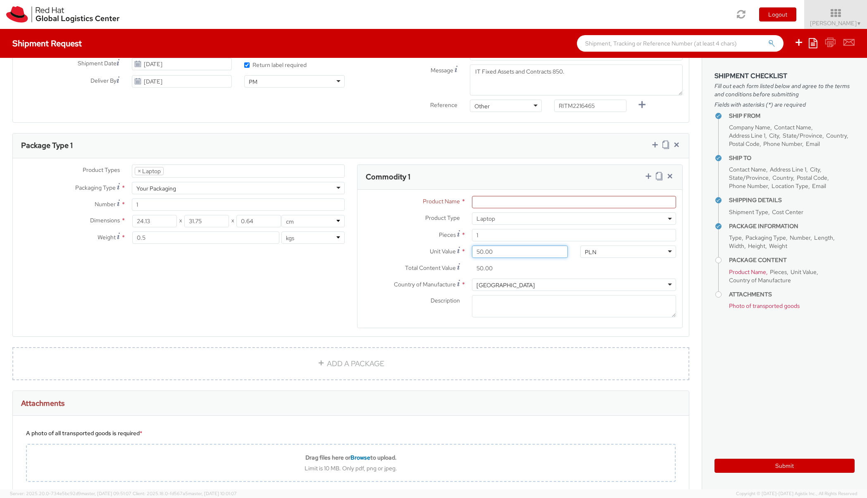
type input "500.00"
click at [545, 271] on input "500.00" at bounding box center [520, 268] width 96 height 12
click at [518, 200] on input "Product Name *" at bounding box center [574, 202] width 204 height 12
type input "Lenovo ThinkPad X1"
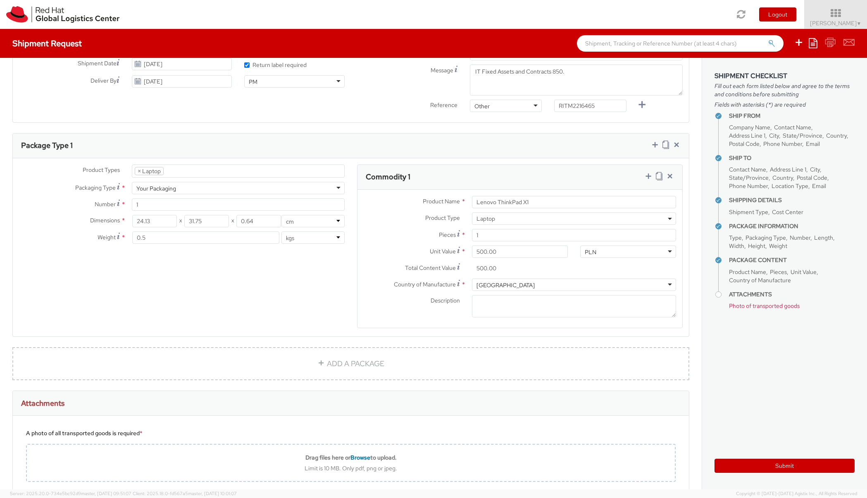
click at [237, 186] on div "Your Packaging" at bounding box center [238, 188] width 213 height 12
click at [206, 212] on div "Product Types * Documents Docking Station Laptop Monitor Other Hardware Server …" at bounding box center [182, 208] width 338 height 88
drag, startPoint x: 171, startPoint y: 240, endPoint x: 117, endPoint y: 237, distance: 55.0
click at [117, 237] on div "Weight Total weight of package(s) in pounds or kilograms * 0.5 lbs kgs" at bounding box center [182, 237] width 338 height 12
type input "4"
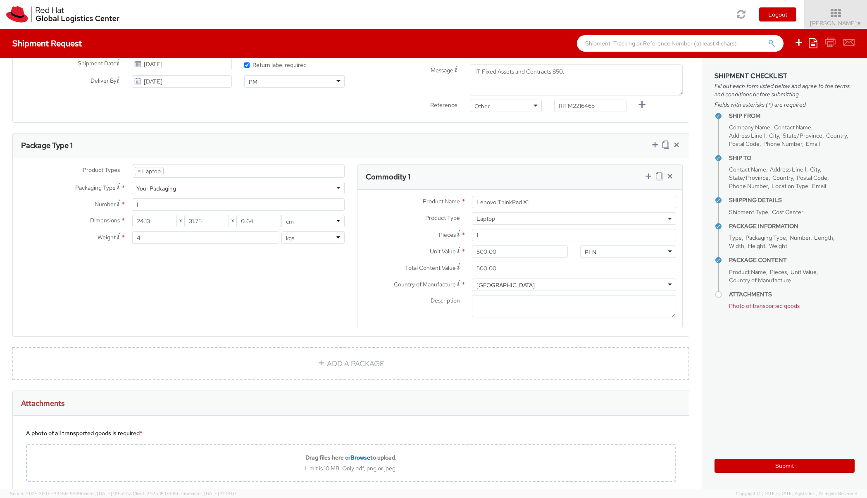
click at [183, 273] on div "Product Types * Documents Docking Station Laptop Monitor Other Hardware Server …" at bounding box center [351, 251] width 676 height 174
drag, startPoint x: 149, startPoint y: 220, endPoint x: 131, endPoint y: 219, distance: 17.4
click at [132, 219] on input "24.13" at bounding box center [154, 221] width 45 height 12
type input "29"
click at [315, 218] on select "in cm" at bounding box center [312, 221] width 63 height 12
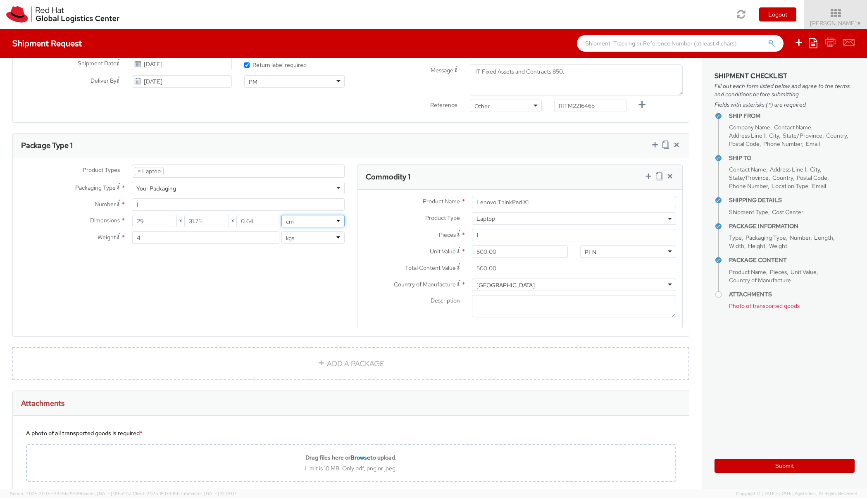
select select "IN"
click at [281, 215] on select "in cm" at bounding box center [312, 221] width 63 height 12
type input "11.42"
type input "12.5"
drag, startPoint x: 250, startPoint y: 219, endPoint x: 233, endPoint y: 220, distance: 17.4
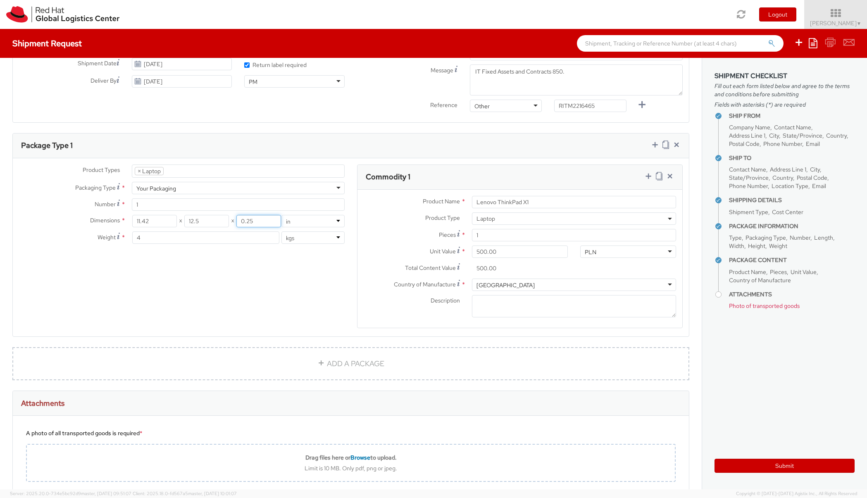
click at [233, 220] on div "11.42 X 12.5 X 0.25" at bounding box center [206, 221] width 148 height 12
type input "13"
click at [304, 220] on select "in cm" at bounding box center [312, 221] width 63 height 12
select select "CM"
click at [281, 215] on select "in cm" at bounding box center [312, 221] width 63 height 12
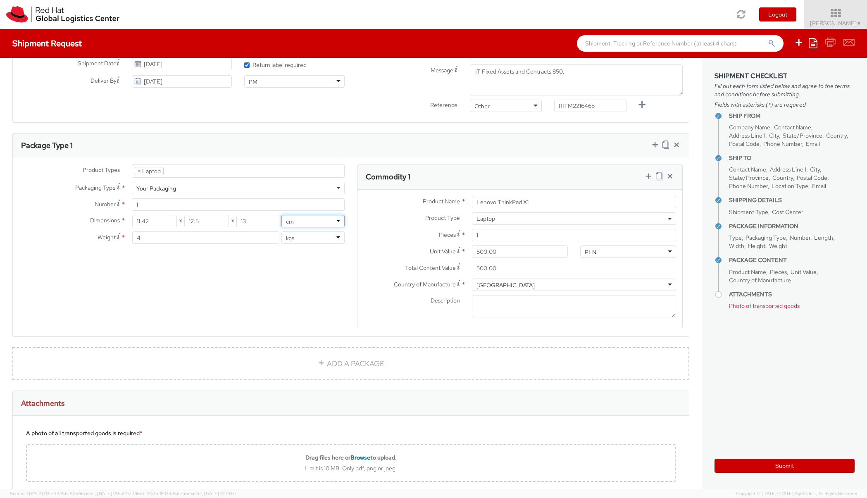
type input "29.01"
type input "31.75"
drag, startPoint x: 255, startPoint y: 222, endPoint x: 235, endPoint y: 221, distance: 19.8
click at [236, 221] on input "33.02" at bounding box center [258, 221] width 45 height 12
type input "33.66"
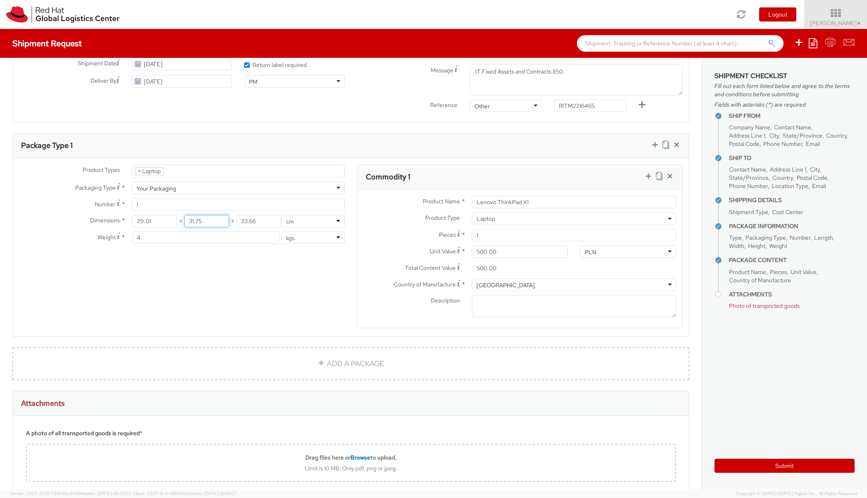
drag, startPoint x: 208, startPoint y: 221, endPoint x: 183, endPoint y: 219, distance: 24.8
click at [184, 219] on input "31.75" at bounding box center [206, 221] width 45 height 12
type input "6.03"
drag, startPoint x: 155, startPoint y: 220, endPoint x: 137, endPoint y: 235, distance: 23.2
click at [135, 232] on div "Dimensions * 29.01 X 6.03 X 33.66 in cm Weight * 4 lbs kgs" at bounding box center [182, 231] width 338 height 33
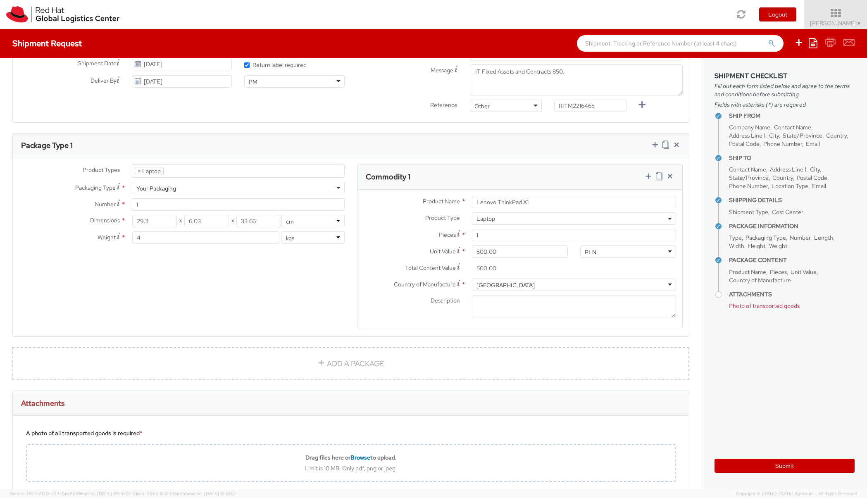
click at [174, 273] on div "Product Types * Documents Docking Station Laptop Monitor Other Hardware Server …" at bounding box center [351, 251] width 676 height 174
click at [238, 188] on div "Your Packaging" at bounding box center [238, 188] width 213 height 12
type input "24.13"
type input "31.75"
type input "0.64"
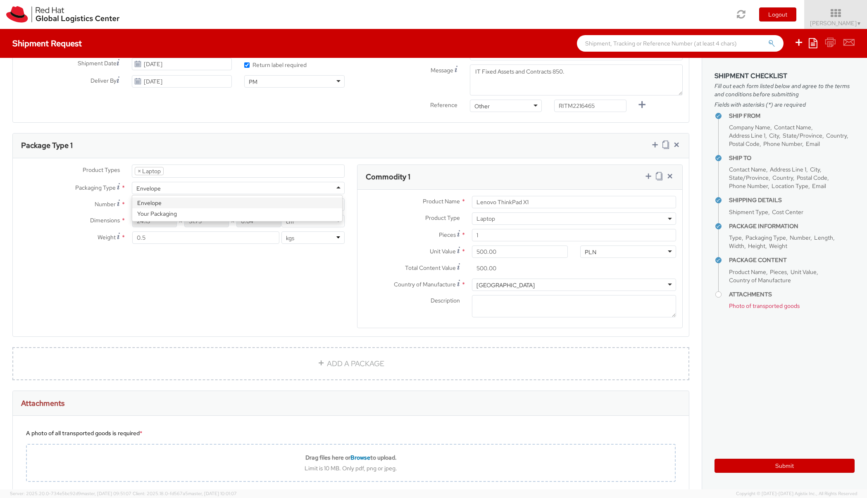
click at [213, 184] on div "Envelope" at bounding box center [238, 188] width 213 height 12
click at [160, 235] on input "0.5" at bounding box center [205, 237] width 147 height 12
drag, startPoint x: 155, startPoint y: 233, endPoint x: 128, endPoint y: 238, distance: 27.7
click at [128, 238] on div "0.5 lbs kgs" at bounding box center [238, 237] width 225 height 12
type input "4"
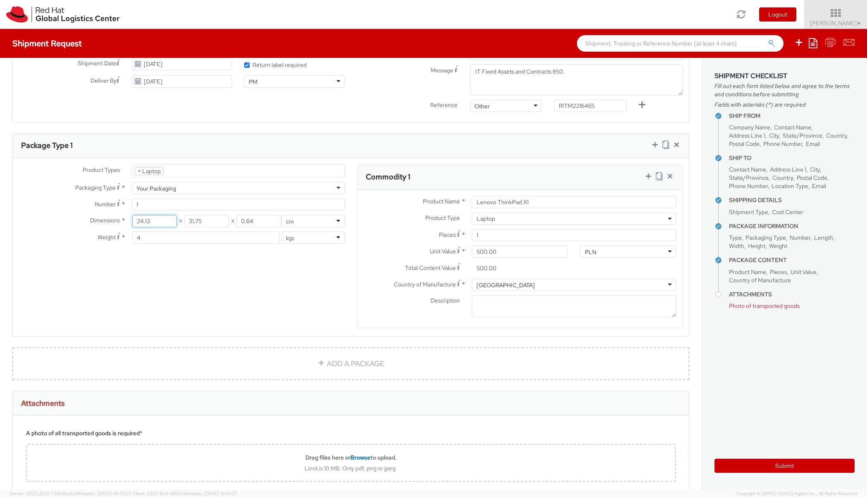
drag, startPoint x: 150, startPoint y: 218, endPoint x: 130, endPoint y: 218, distance: 19.8
click at [130, 218] on div "24.13 X 31.75 X 0.64 in cm" at bounding box center [238, 221] width 225 height 12
type input "29.21"
drag, startPoint x: 202, startPoint y: 221, endPoint x: 179, endPoint y: 221, distance: 22.7
click at [179, 221] on div "29.21 X 31.75 X 0.64" at bounding box center [206, 221] width 148 height 12
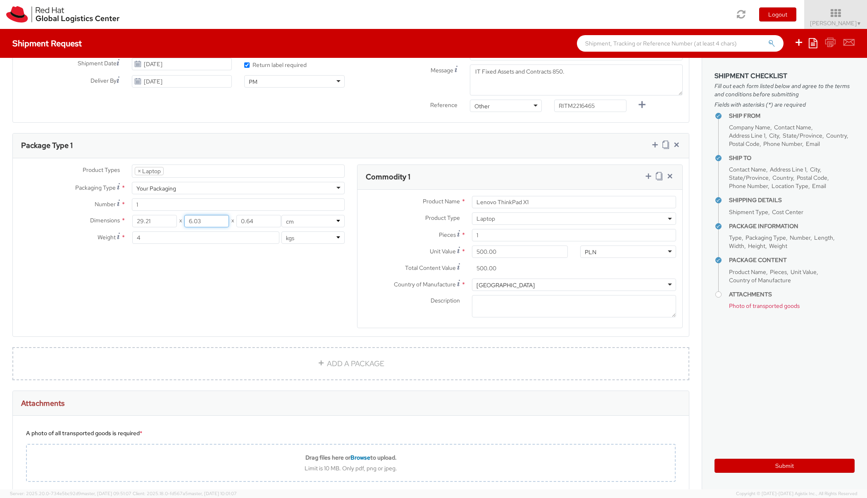
type input "6.03"
drag, startPoint x: 255, startPoint y: 220, endPoint x: 227, endPoint y: 219, distance: 27.7
click at [227, 219] on div "29.21 X 6.03 X 0.64" at bounding box center [206, 221] width 148 height 12
type input "33.66"
click at [230, 255] on div "Product Types * Documents Docking Station Laptop Monitor Other Hardware Server …" at bounding box center [351, 251] width 676 height 174
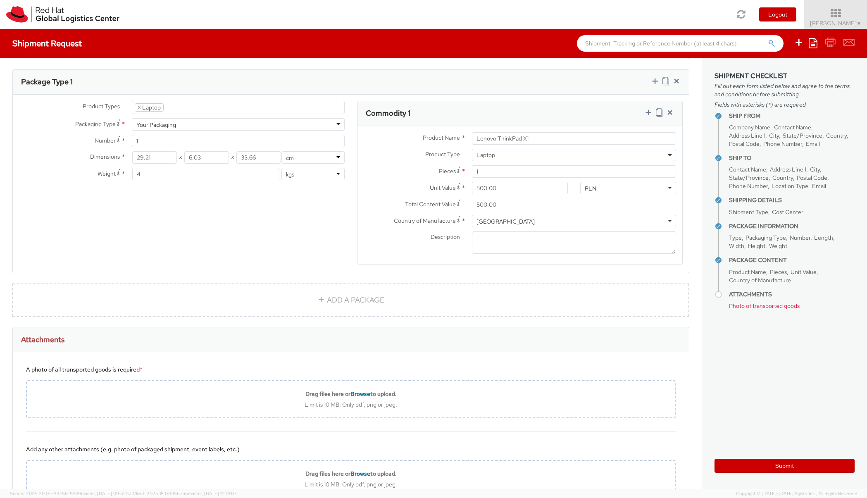
scroll to position [452, 0]
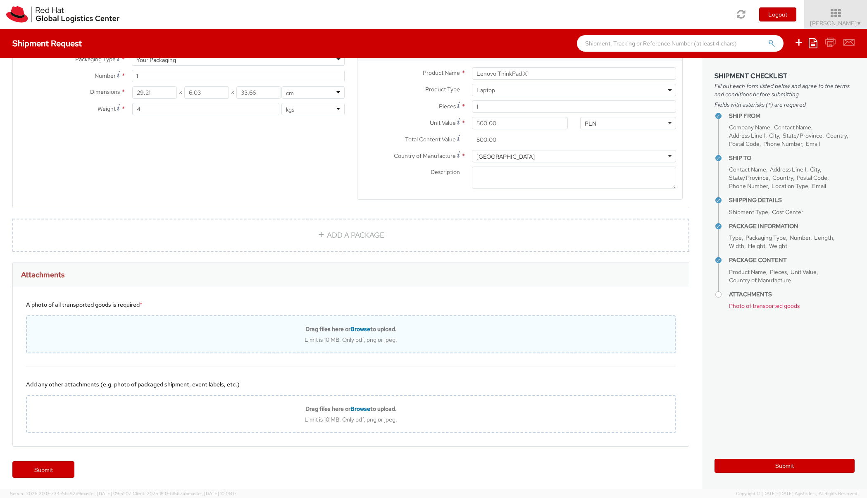
click at [362, 325] on span "Browse" at bounding box center [360, 328] width 20 height 7
type input "C:\fakepath\laptop.png"
click at [358, 328] on span "Browse" at bounding box center [360, 328] width 20 height 7
type input "C:\fakepath\laptop.png"
click at [352, 328] on span "Browse" at bounding box center [360, 328] width 20 height 7
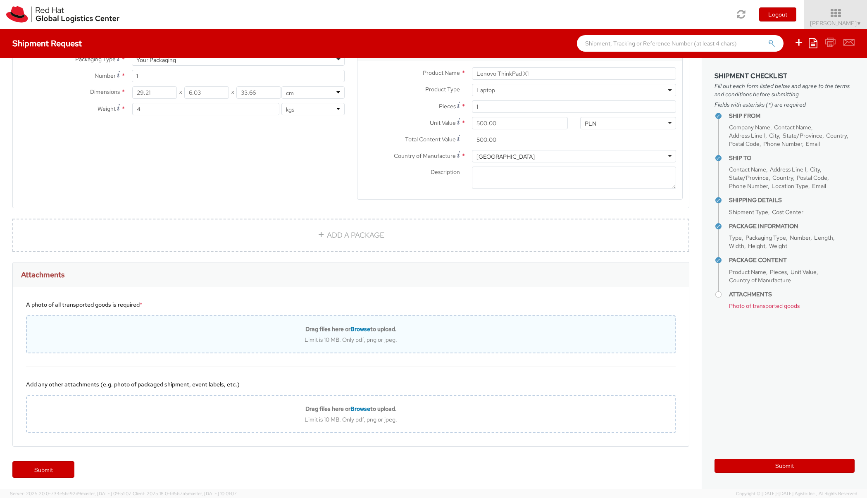
type input "C:\fakepath\laptop.png"
click at [357, 328] on span "Browse" at bounding box center [360, 328] width 20 height 7
type input "C:\fakepath\laptop.png"
click at [358, 327] on span "Browse" at bounding box center [360, 328] width 20 height 7
type input "C:\fakepath\laptop.jpeg"
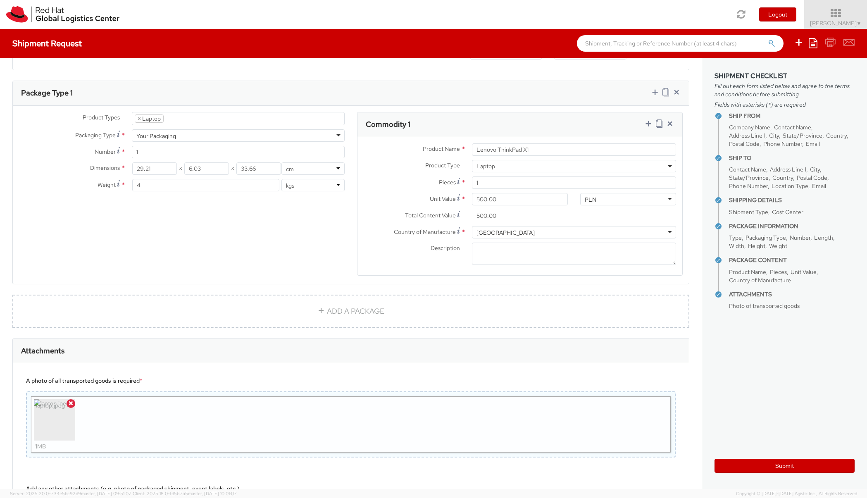
scroll to position [480, 0]
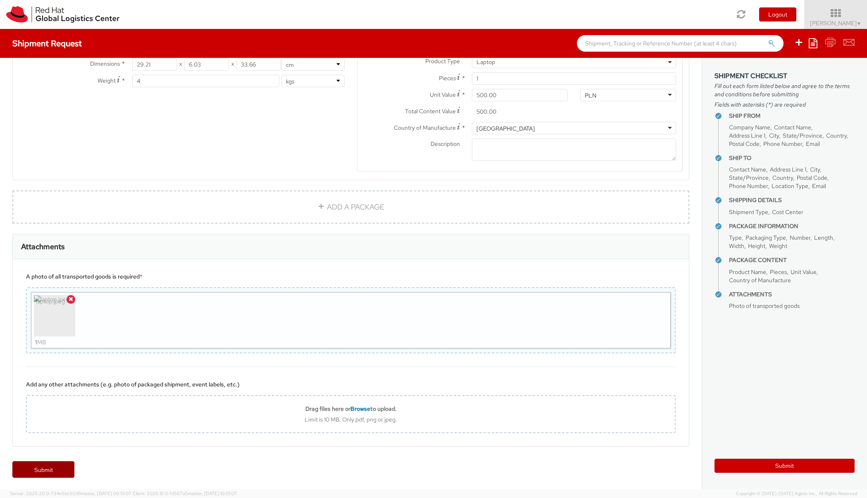
click at [29, 466] on link "Submit" at bounding box center [43, 469] width 62 height 17
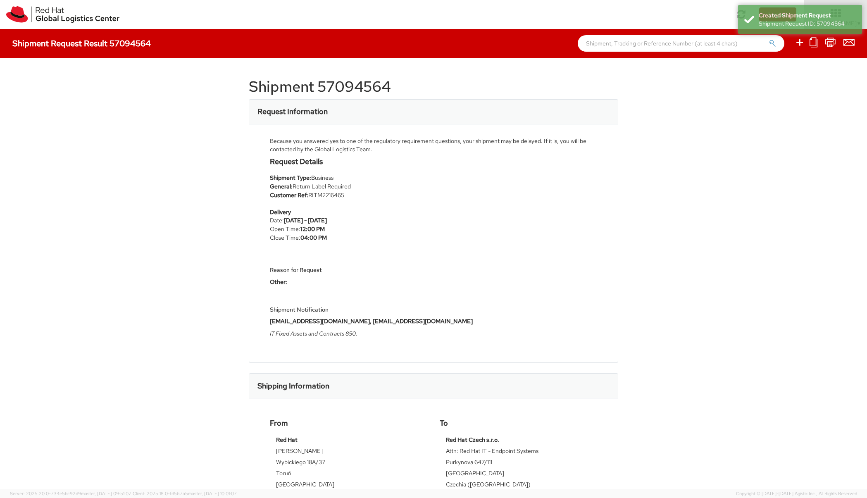
click at [698, 323] on shipment-request-result "Shipment Request Result 57094564 Shipment 57094564 Request Information Because …" at bounding box center [433, 259] width 854 height 460
drag, startPoint x: 836, startPoint y: 31, endPoint x: 866, endPoint y: 31, distance: 30.6
click at [866, 31] on div "Shipment Request Result 57094564" at bounding box center [433, 43] width 867 height 29
select select
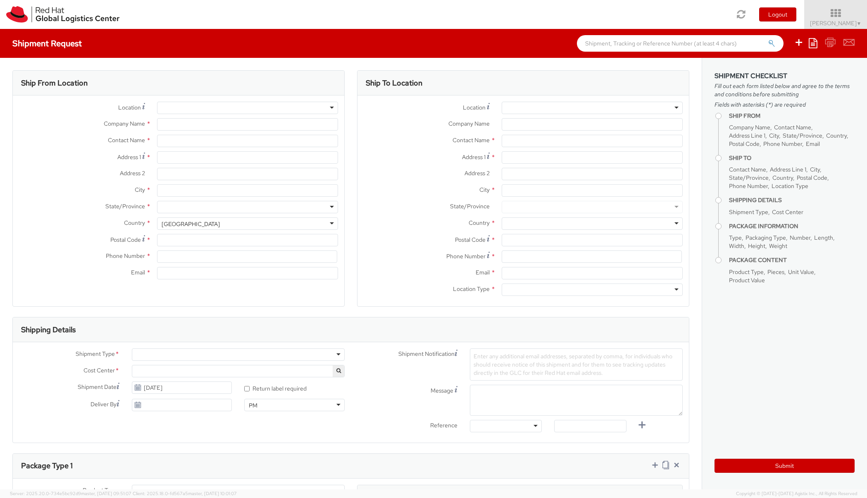
select select "190"
type input "Red Hat"
type input "[PERSON_NAME]"
type input "[EMAIL_ADDRESS][DOMAIN_NAME]"
